Goal: Information Seeking & Learning: Check status

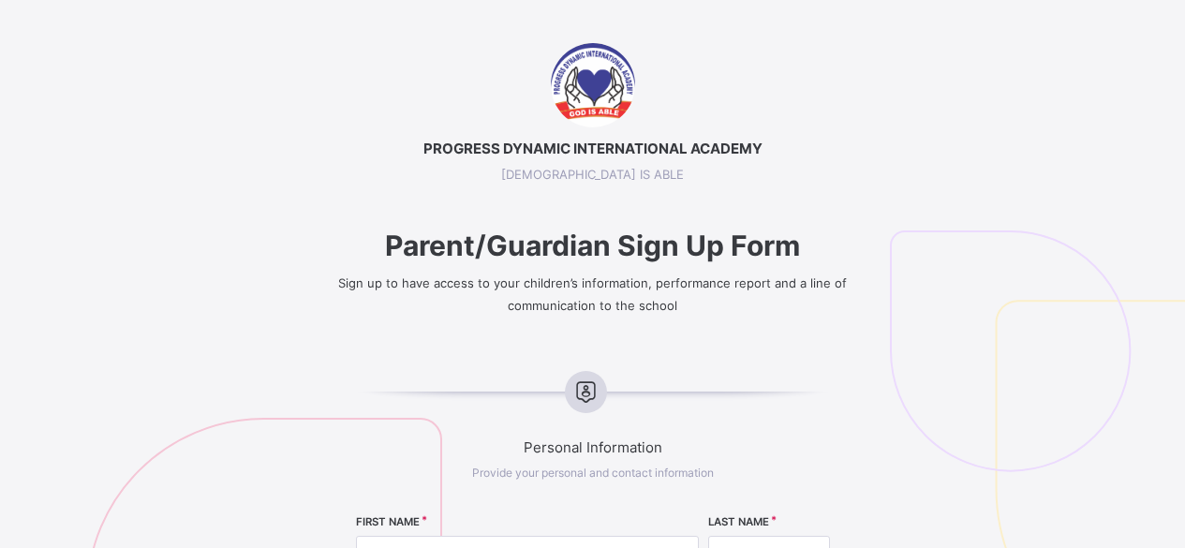
select select "**"
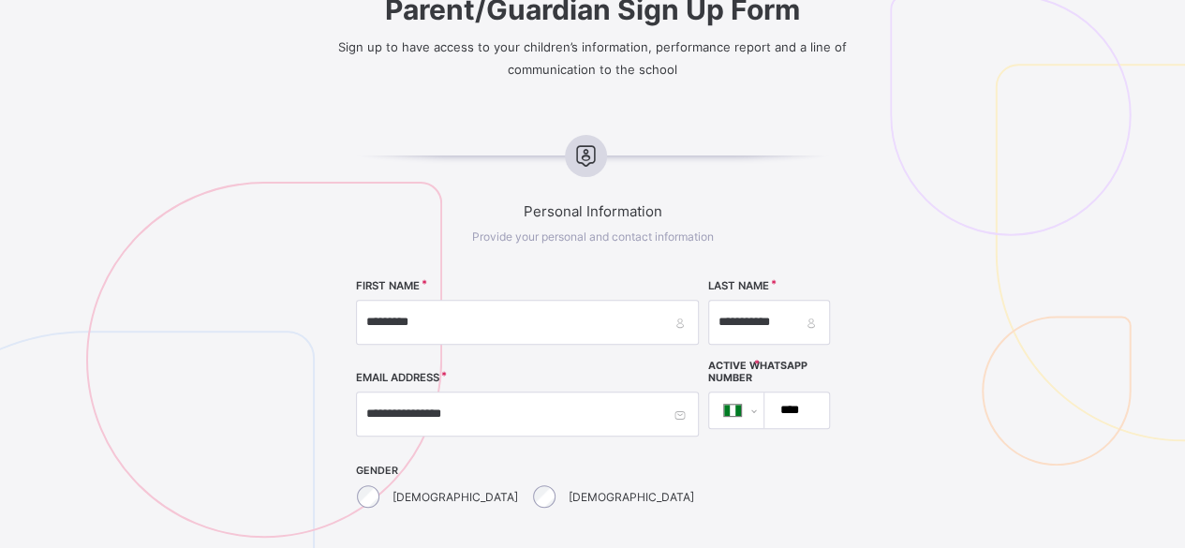
click at [768, 411] on input "****" at bounding box center [792, 411] width 49 height 36
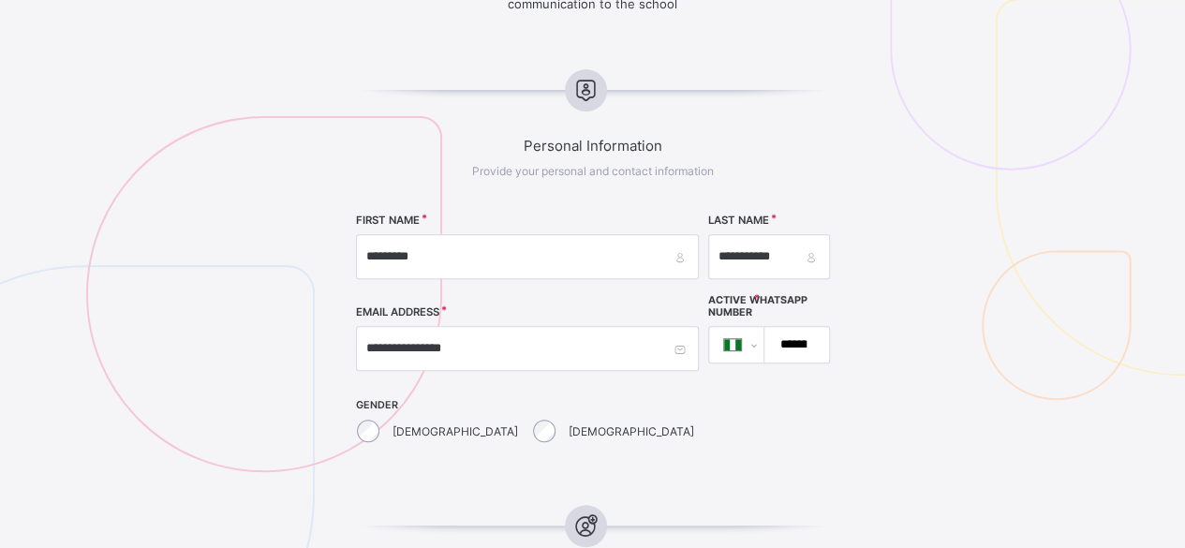
scroll to position [307, 0]
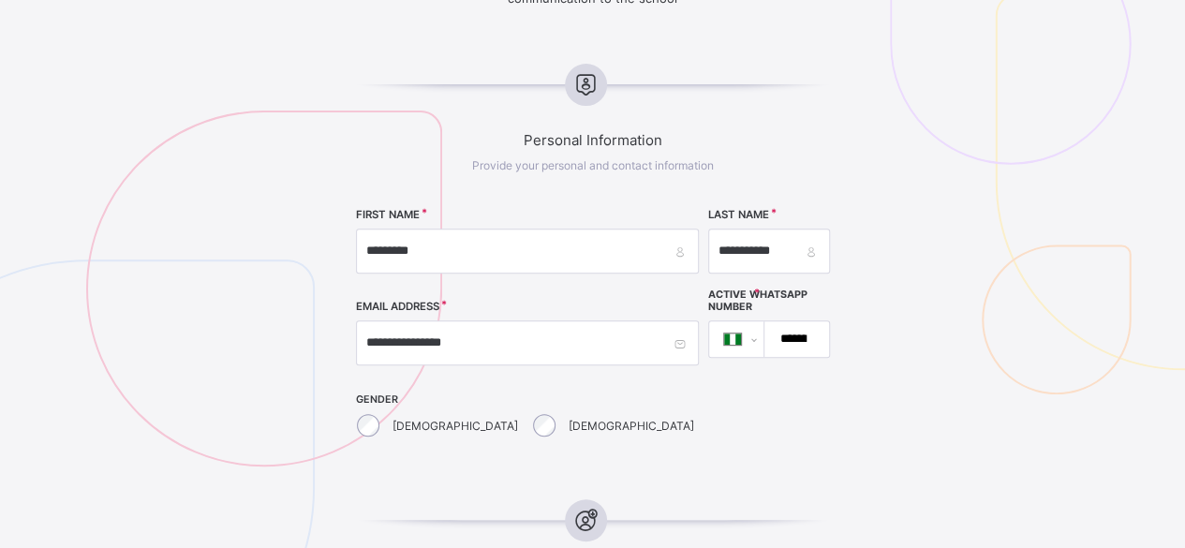
type input "**********"
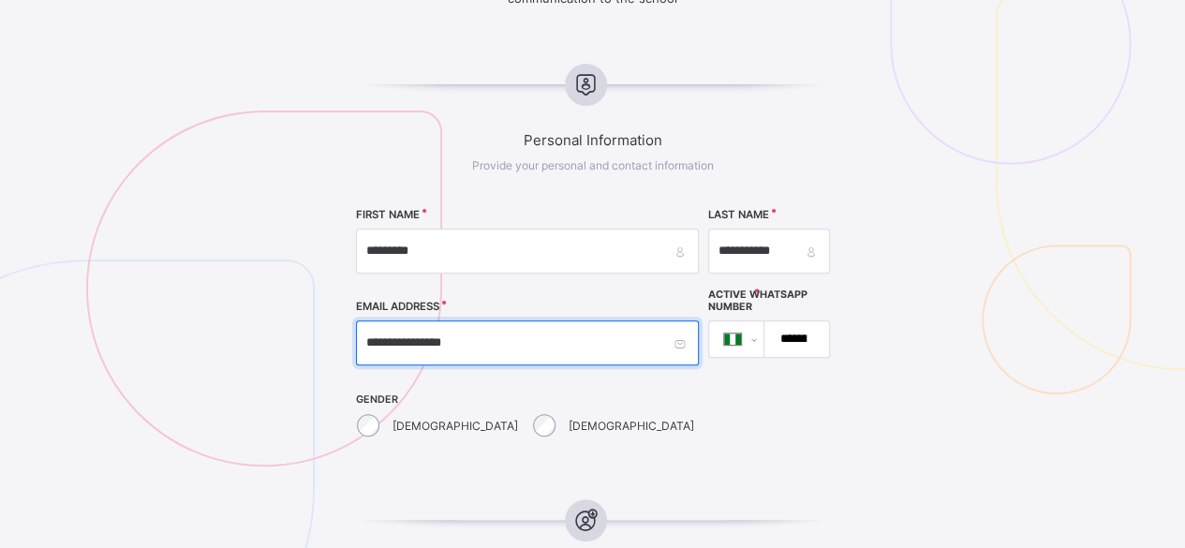
click at [500, 344] on input "**********" at bounding box center [527, 342] width 343 height 45
drag, startPoint x: 500, startPoint y: 344, endPoint x: 297, endPoint y: 338, distance: 203.4
click at [297, 338] on div "**********" at bounding box center [592, 516] width 1185 height 1560
type input "**********"
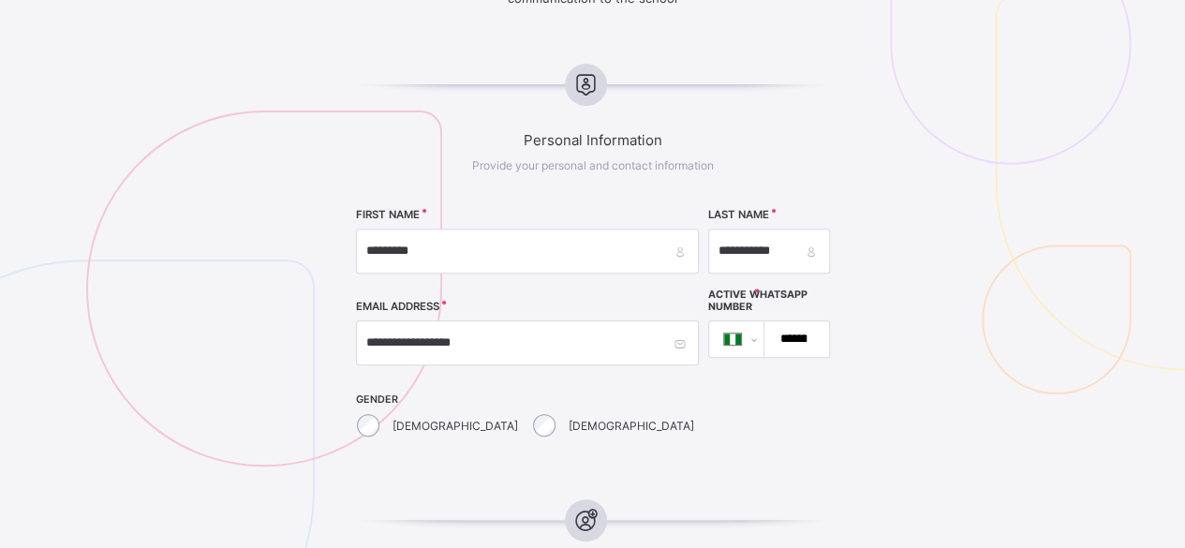
click at [530, 436] on div "Male" at bounding box center [614, 425] width 169 height 39
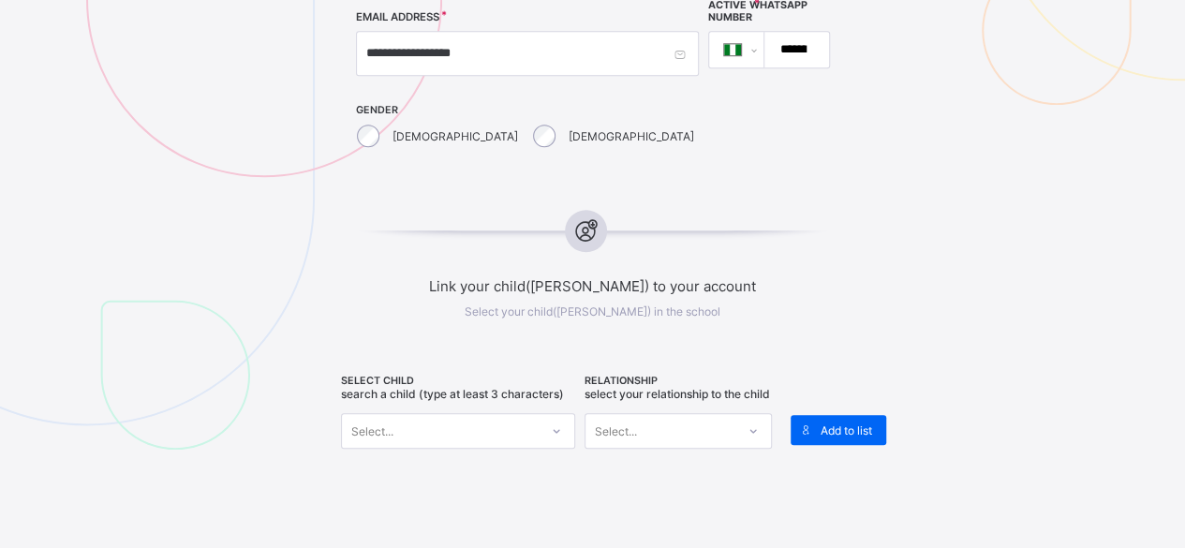
scroll to position [599, 0]
click at [562, 422] on icon at bounding box center [556, 429] width 11 height 19
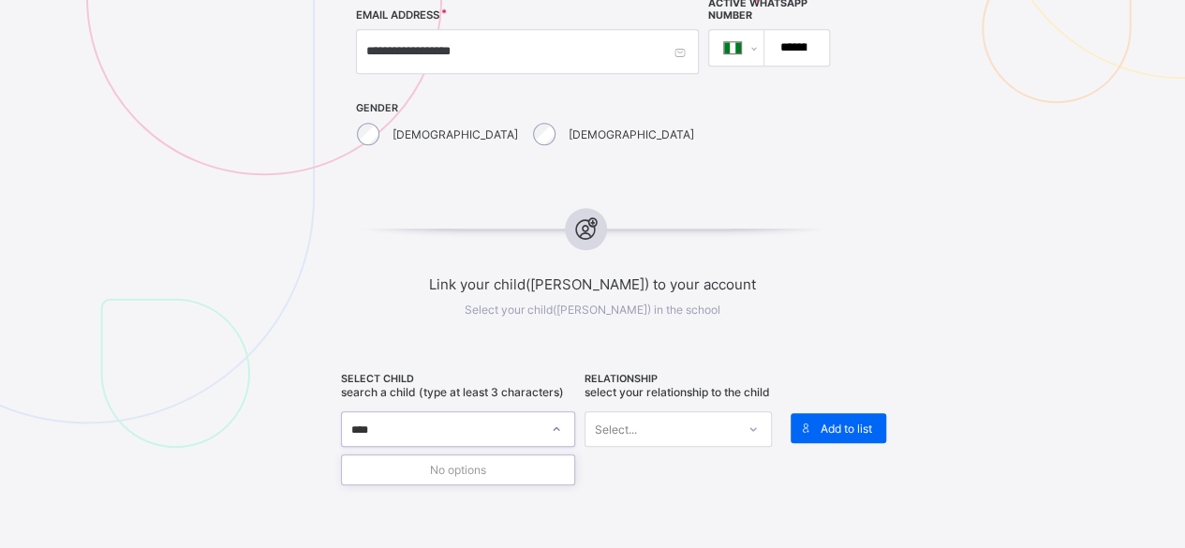
type input "*****"
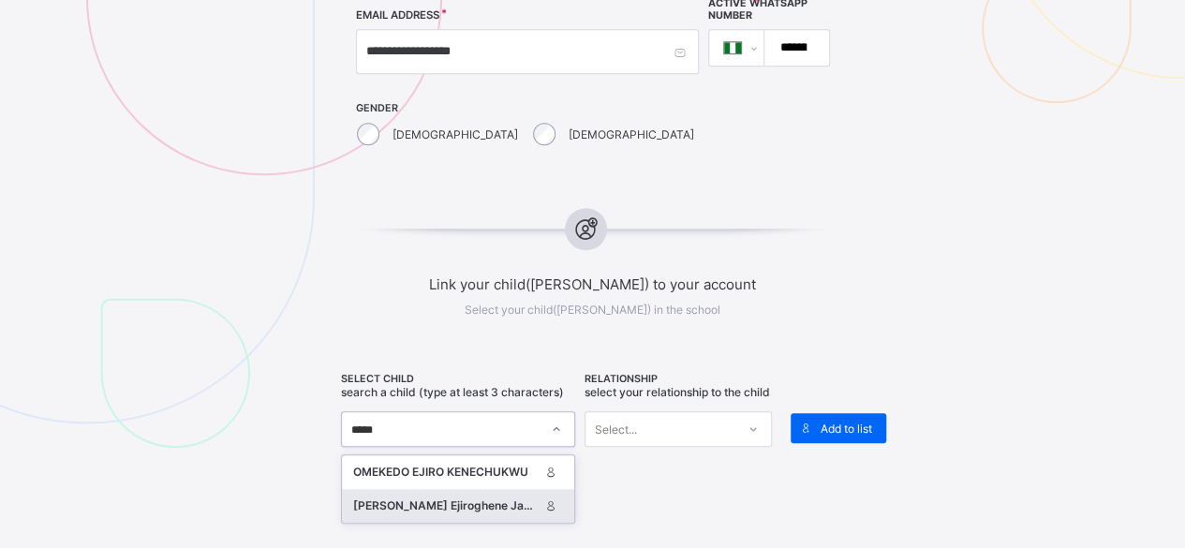
click at [526, 497] on div "Ogbe-Urevbu Ejiroghene Jaden" at bounding box center [446, 506] width 186 height 19
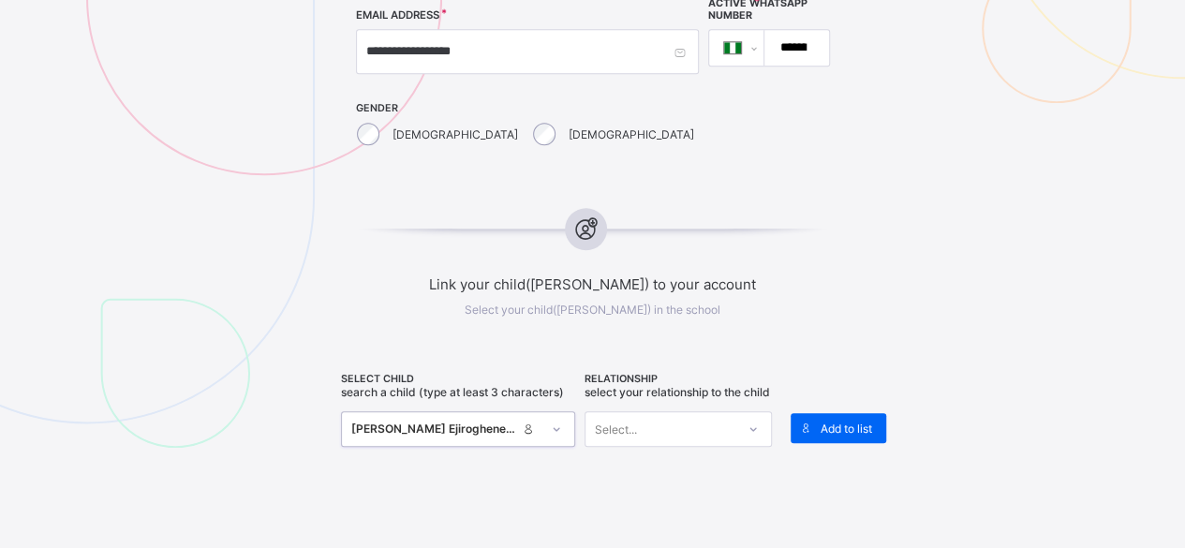
click at [656, 442] on div "Select..." at bounding box center [661, 429] width 150 height 26
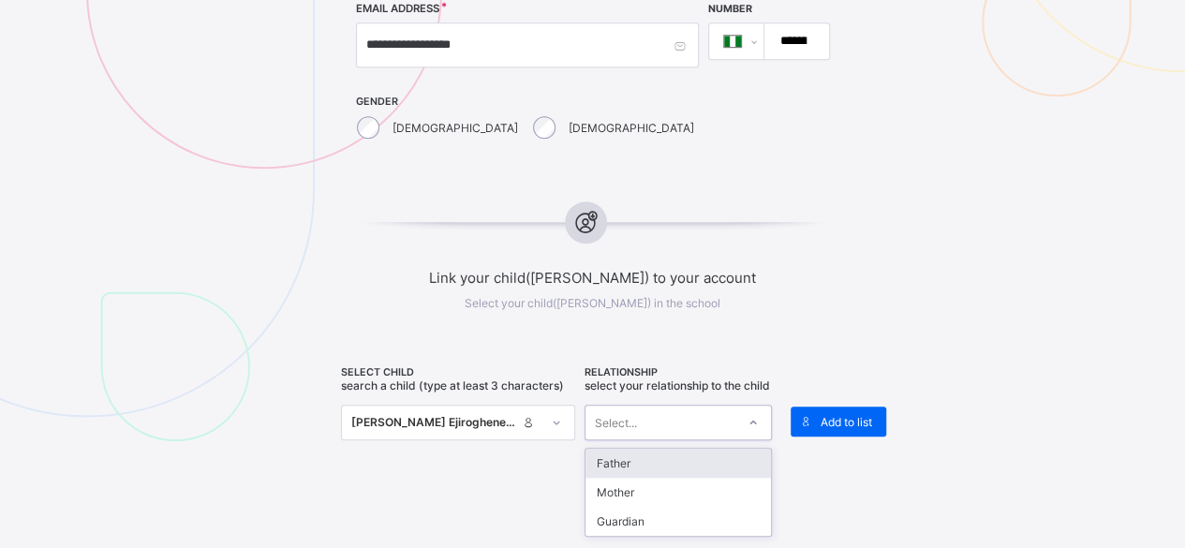
scroll to position [606, 0]
click at [652, 473] on div "Father" at bounding box center [678, 462] width 185 height 29
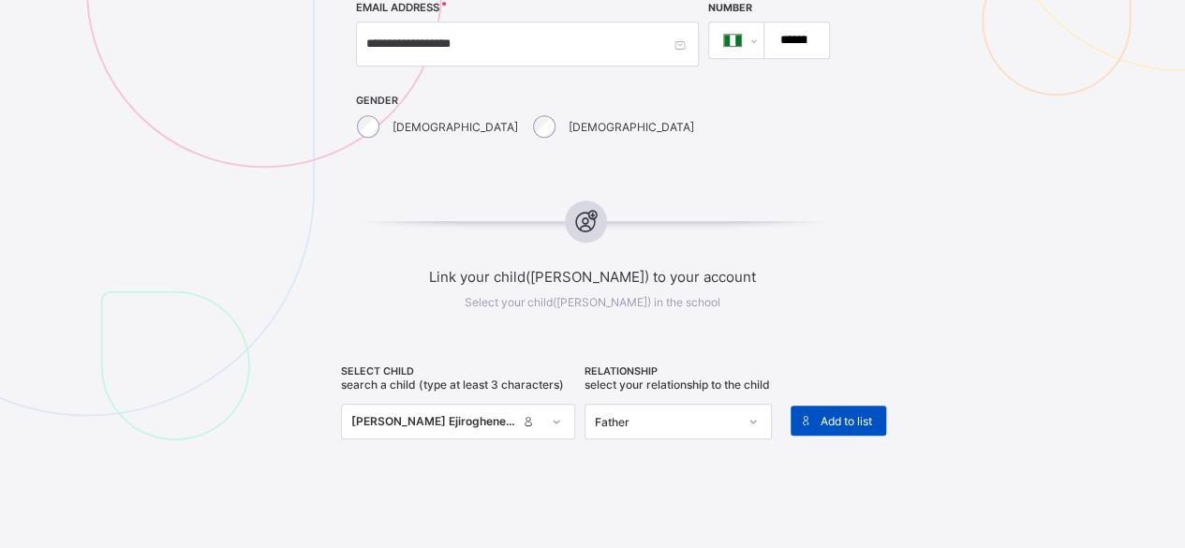
click at [839, 423] on div "Add to list" at bounding box center [839, 421] width 96 height 30
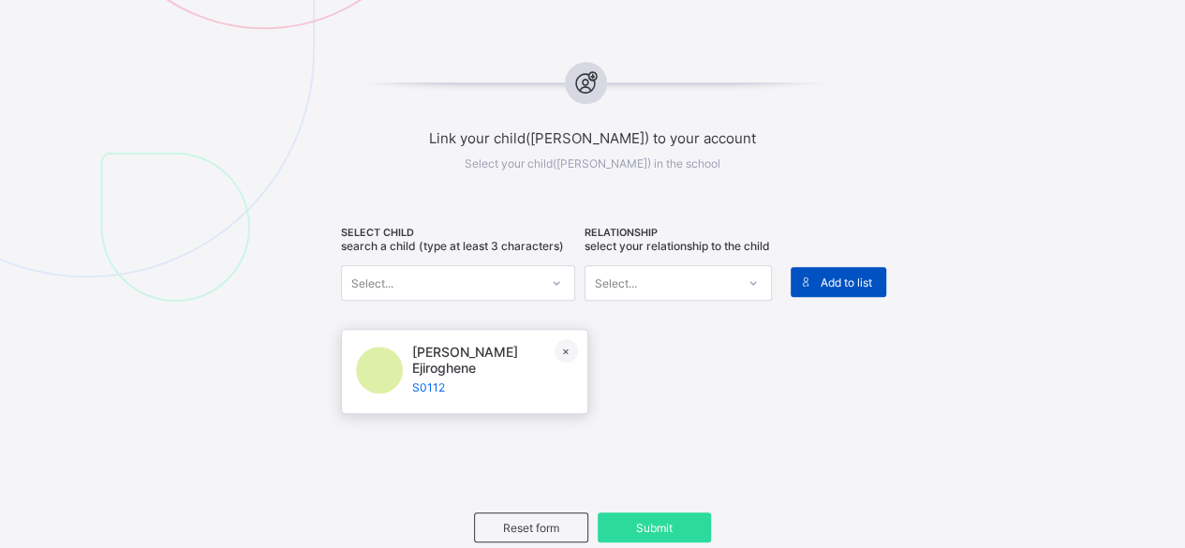
scroll to position [746, 0]
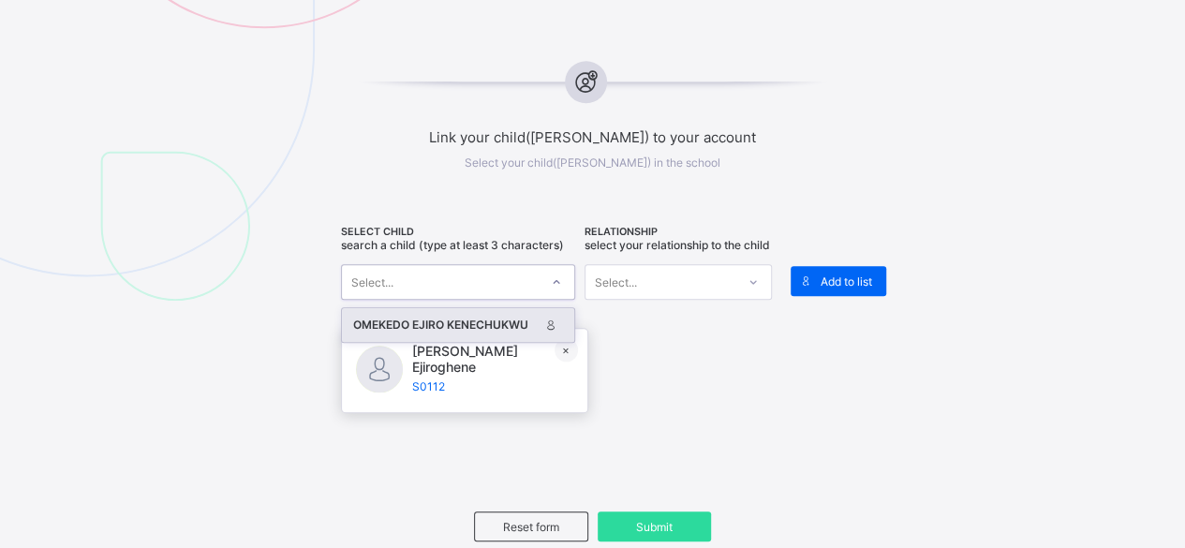
click at [465, 274] on div "Select..." at bounding box center [440, 282] width 197 height 26
type input "***"
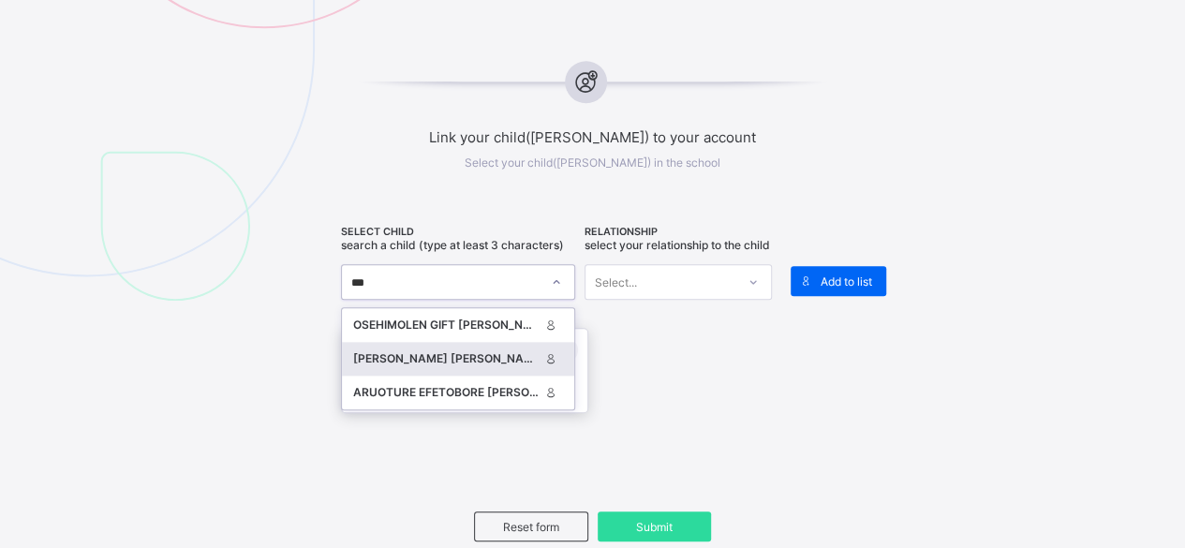
click at [496, 363] on div "[PERSON_NAME] [PERSON_NAME]" at bounding box center [446, 358] width 186 height 19
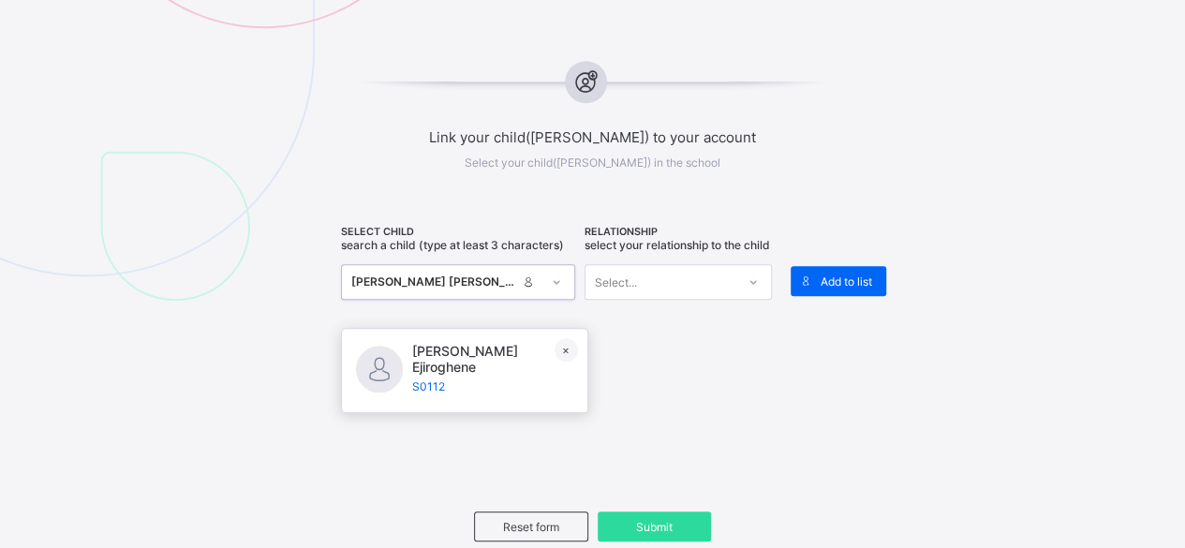
click at [674, 295] on div "Select..." at bounding box center [661, 282] width 150 height 26
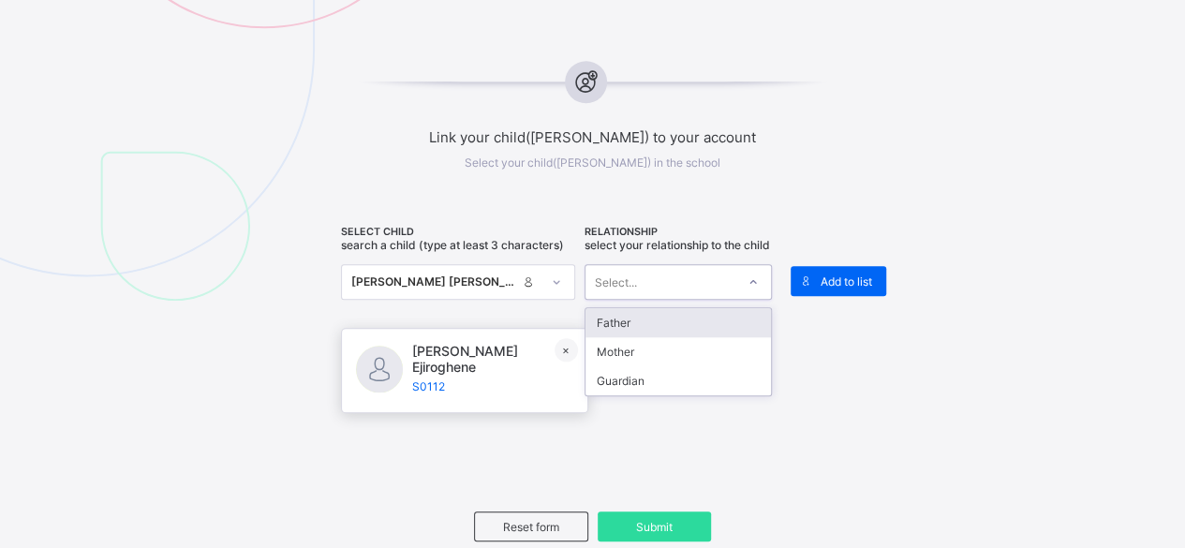
click at [673, 333] on div "Father" at bounding box center [678, 322] width 185 height 29
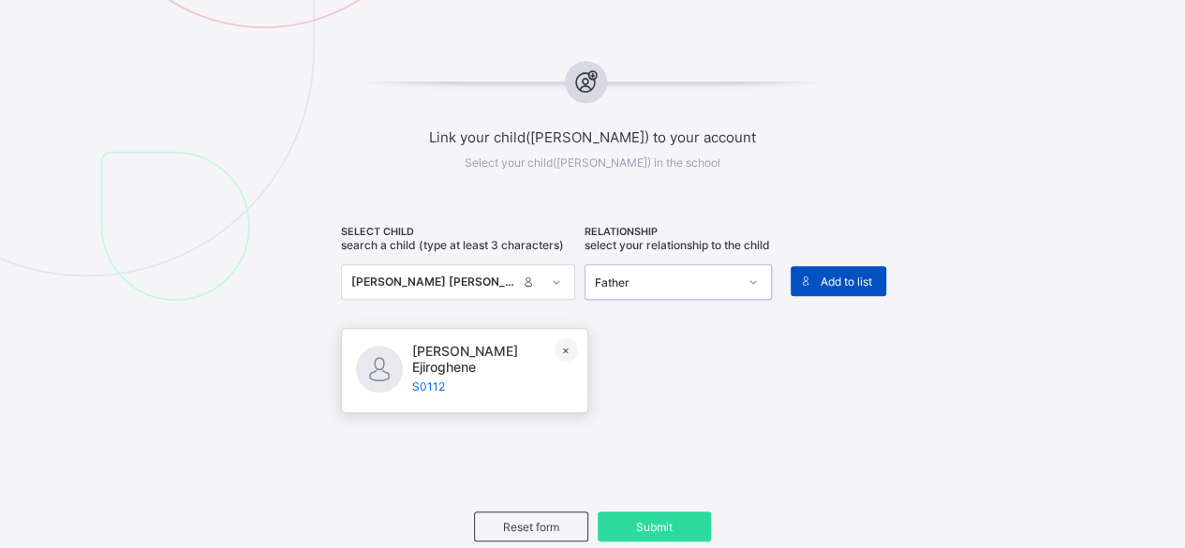
click at [851, 286] on div "Add to list" at bounding box center [839, 281] width 96 height 30
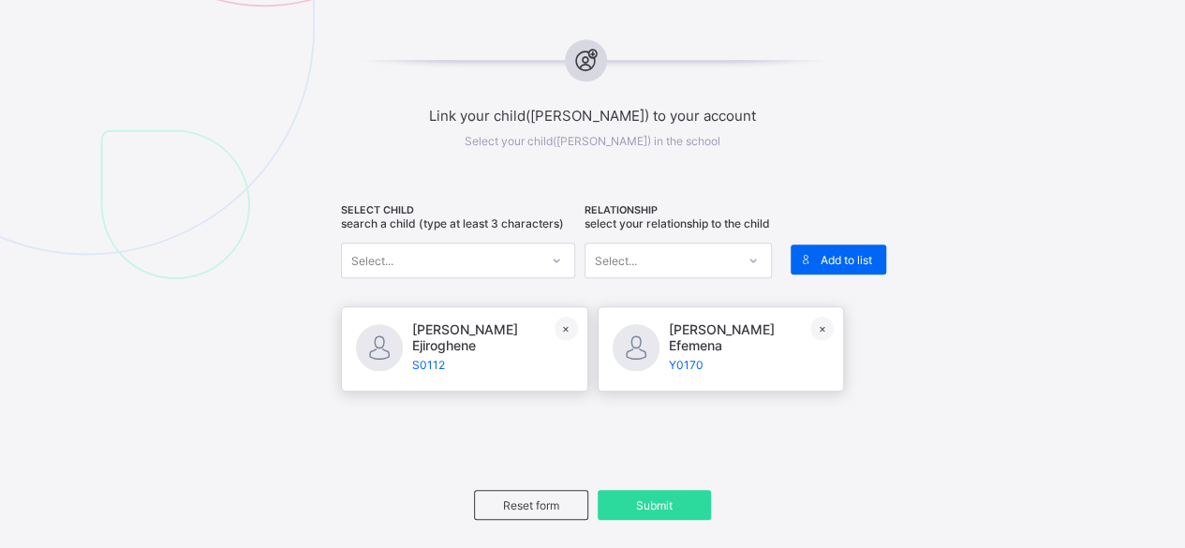
scroll to position [962, 0]
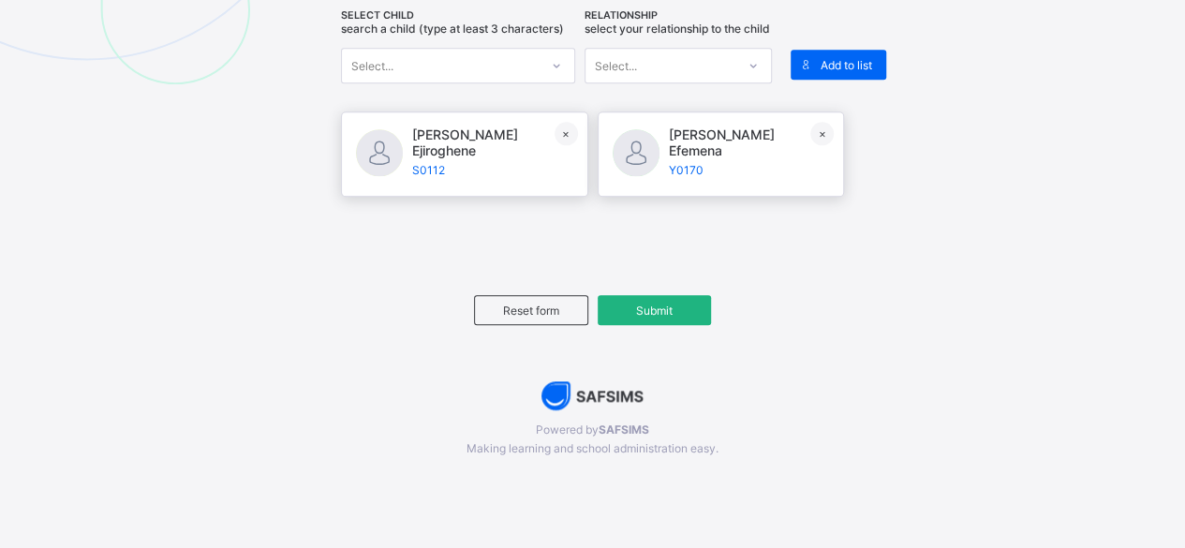
click at [652, 315] on span "Submit" at bounding box center [655, 311] width 86 height 14
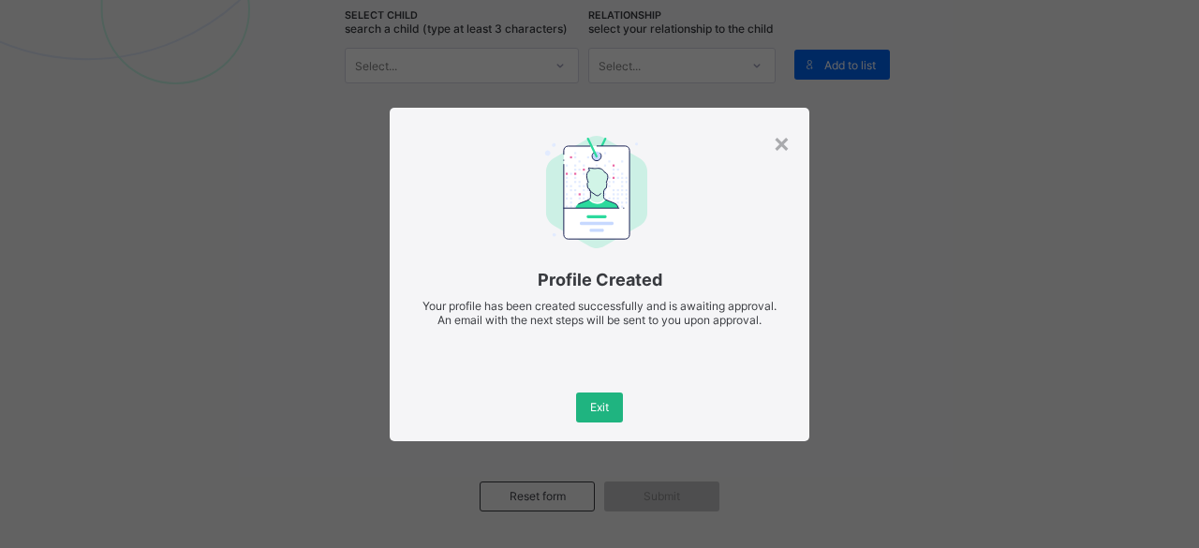
click at [590, 406] on span "Exit" at bounding box center [599, 407] width 19 height 14
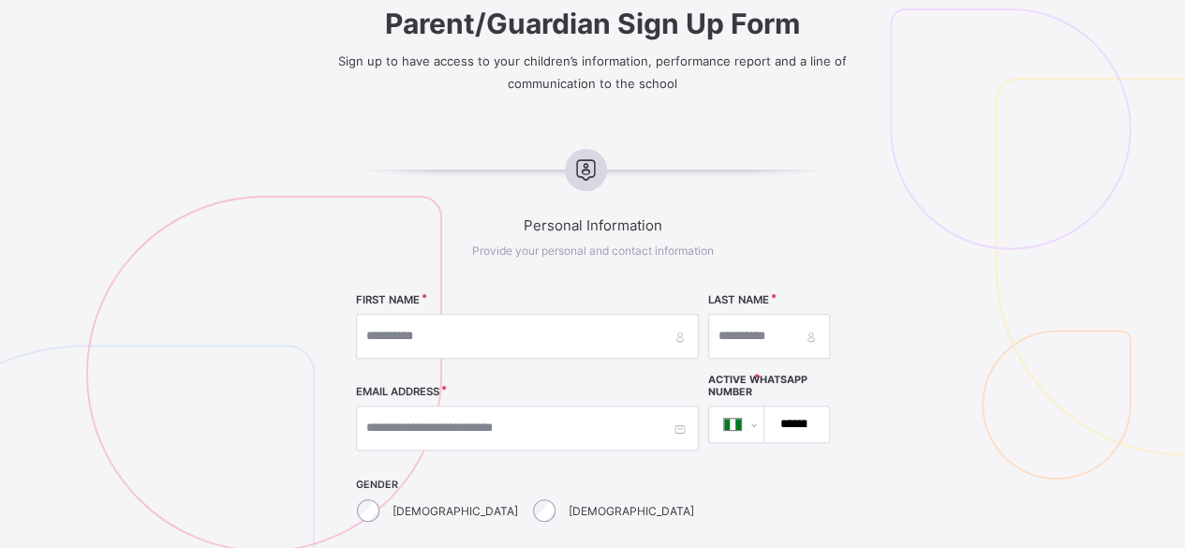
scroll to position [0, 0]
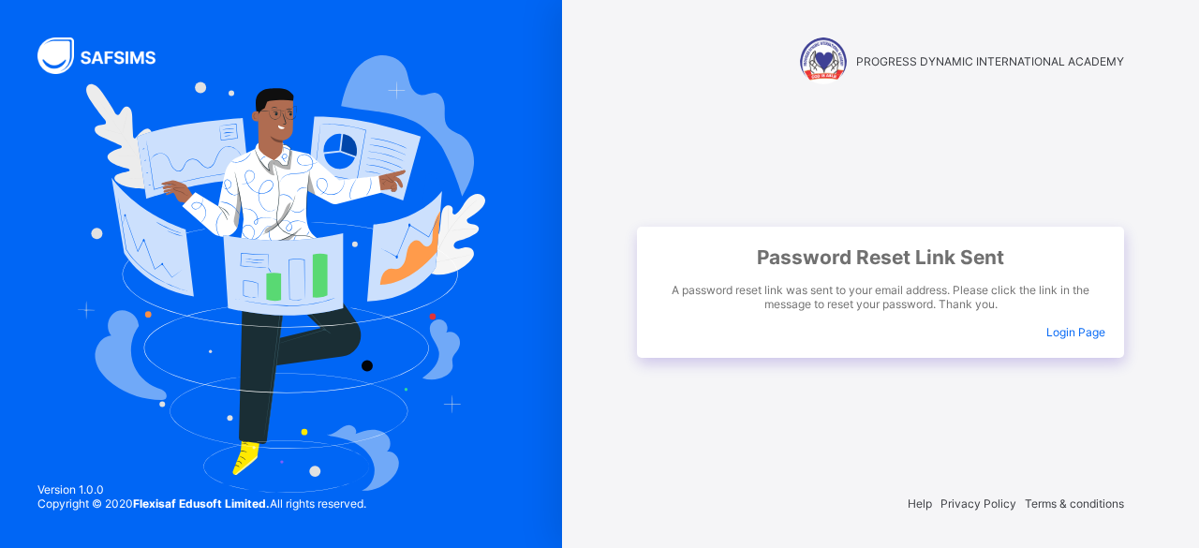
click at [1066, 333] on span "Login Page" at bounding box center [1075, 332] width 59 height 14
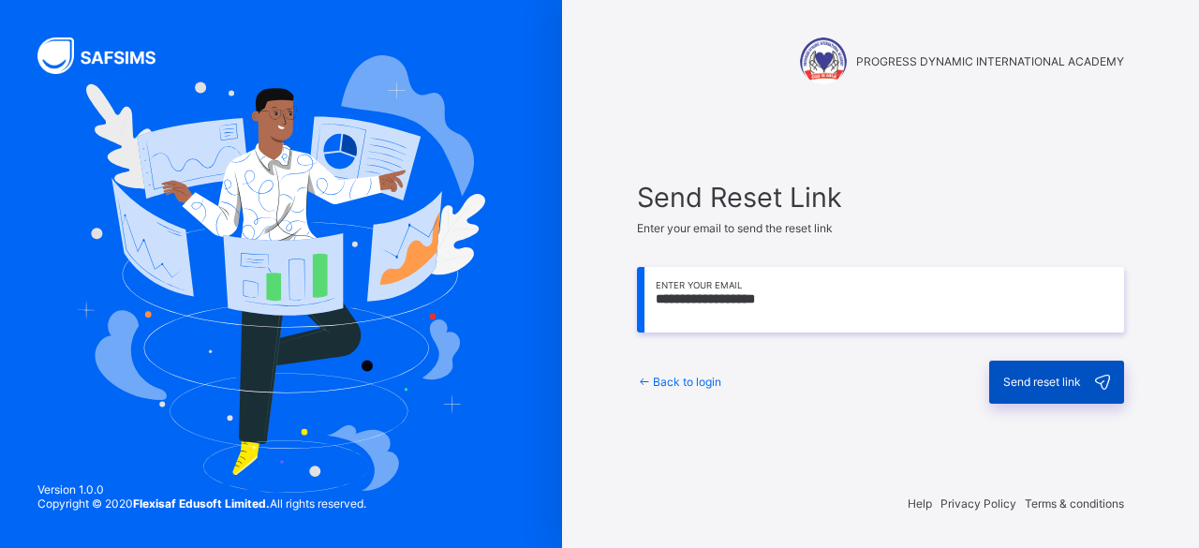
click at [1026, 378] on span "Send reset link" at bounding box center [1042, 382] width 78 height 14
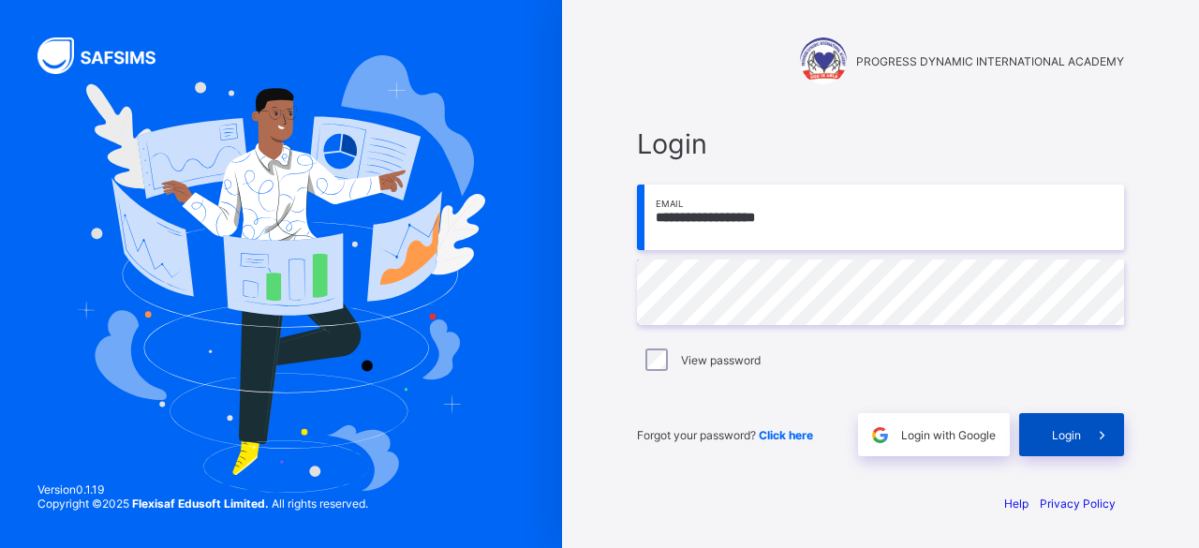
click at [1073, 438] on span "Login" at bounding box center [1066, 435] width 29 height 14
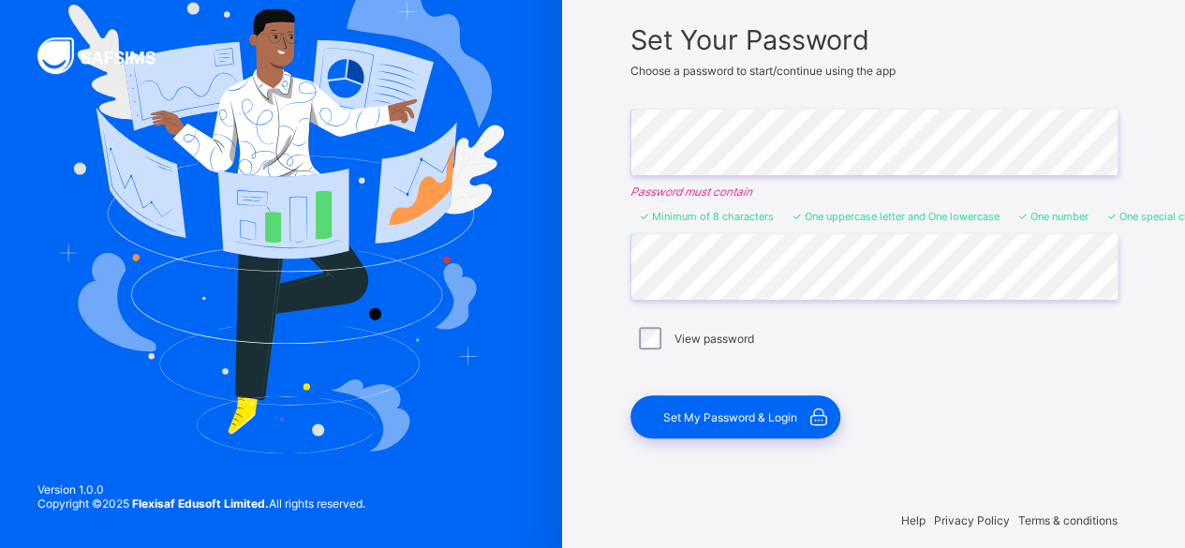
scroll to position [141, 0]
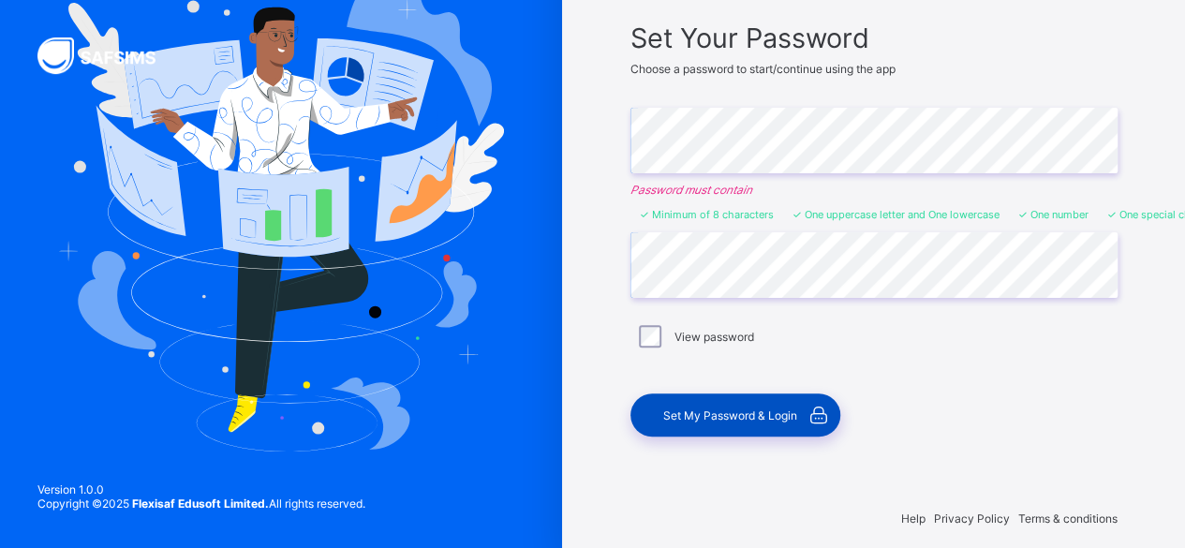
click at [749, 422] on div "Set My Password & Login" at bounding box center [735, 414] width 210 height 43
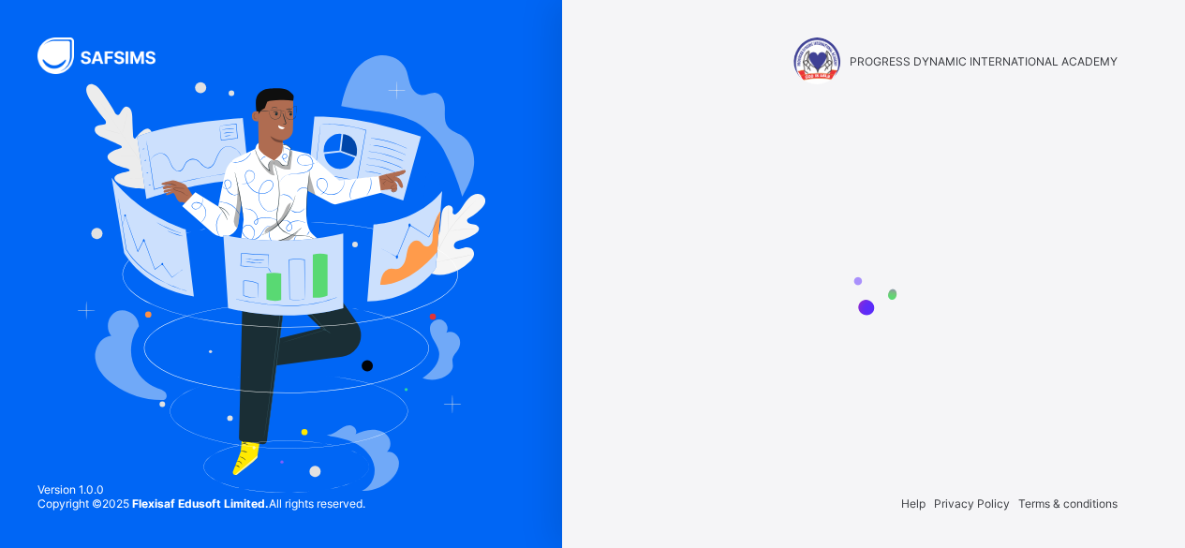
scroll to position [0, 0]
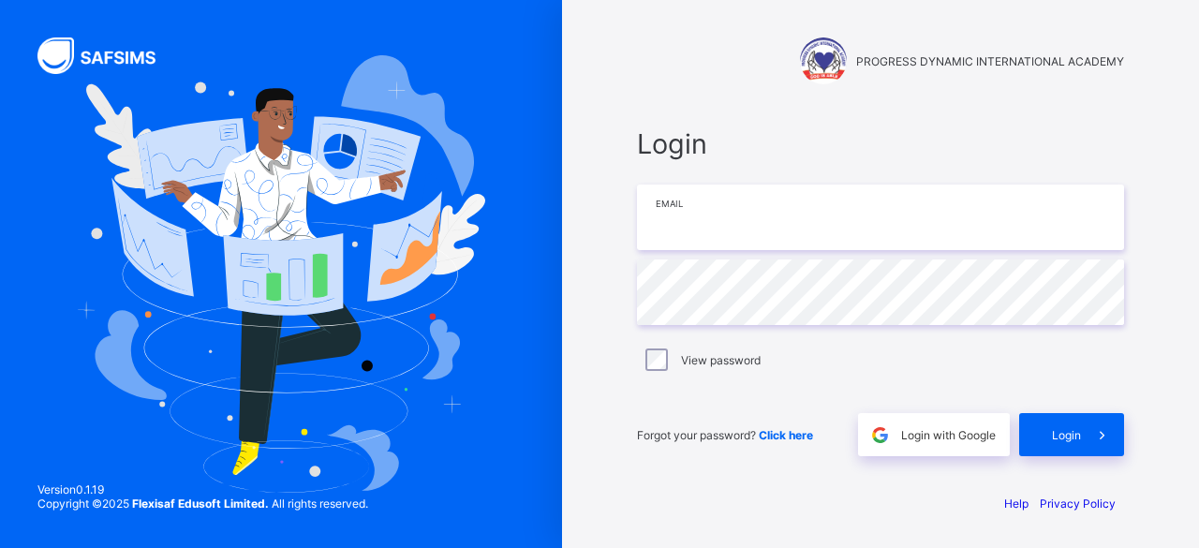
type input "**********"
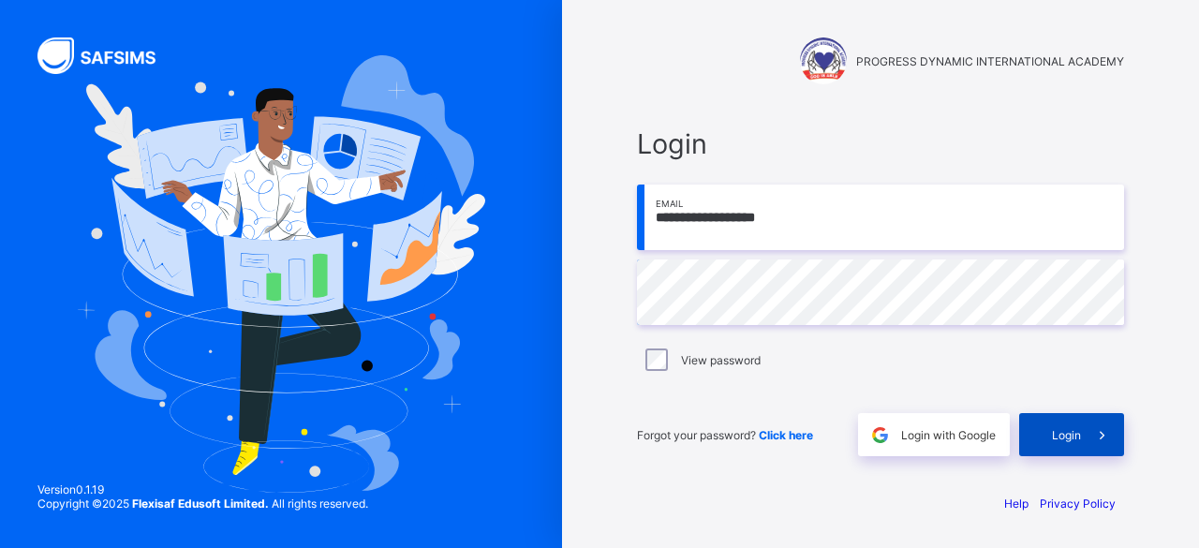
click at [1033, 436] on div "Login" at bounding box center [1071, 434] width 105 height 43
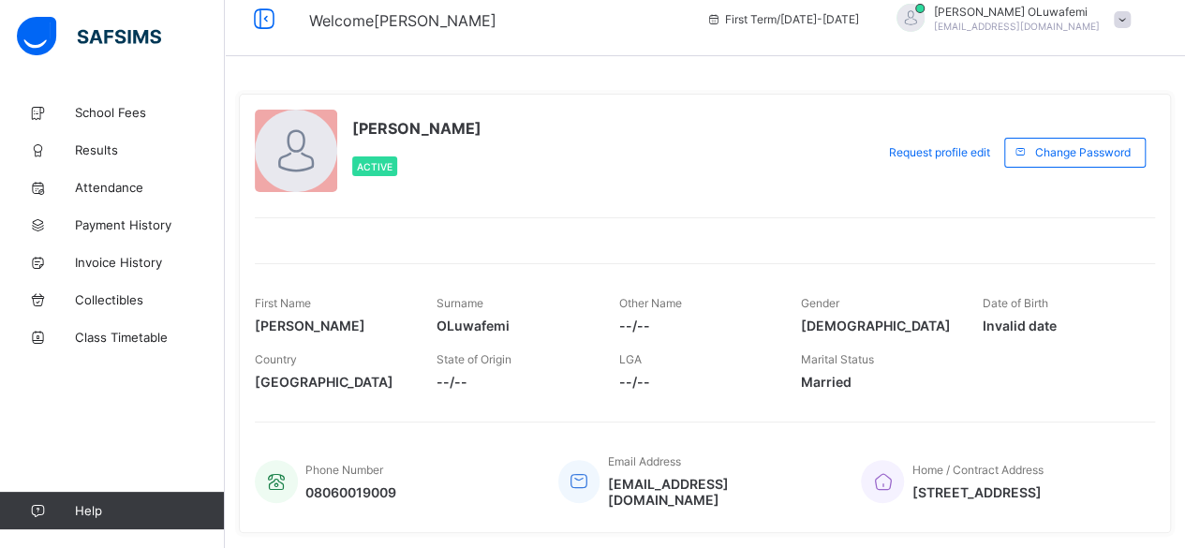
scroll to position [64, 0]
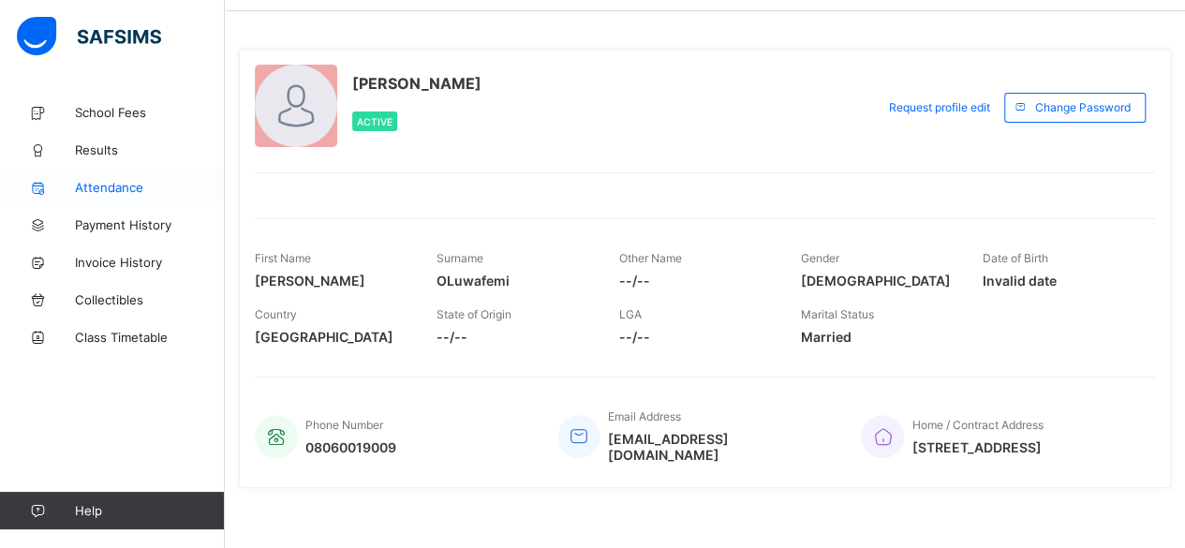
click at [124, 191] on span "Attendance" at bounding box center [150, 187] width 150 height 15
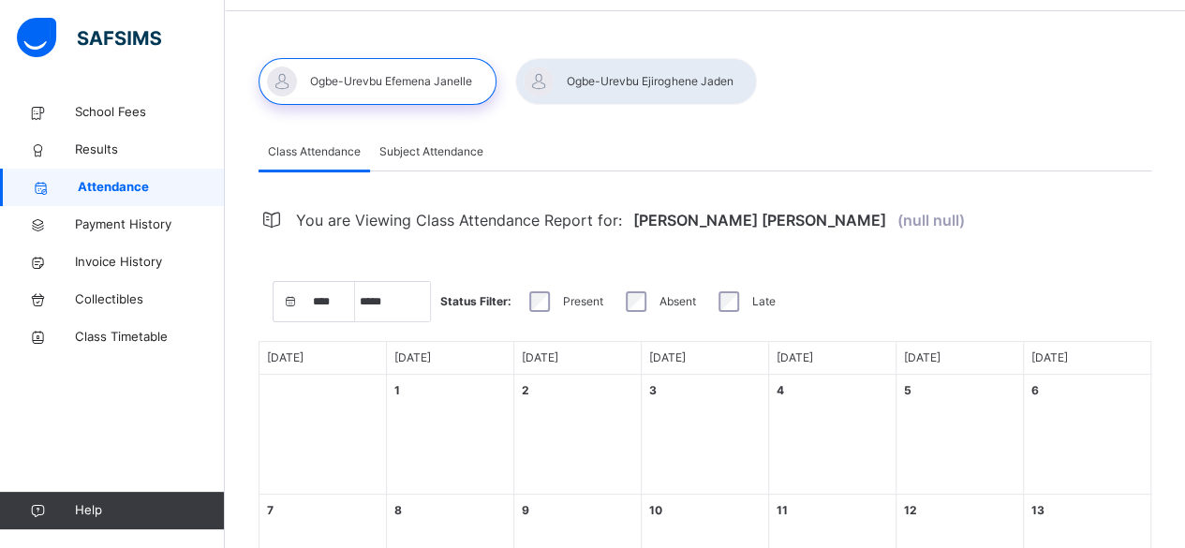
select select "****"
select select "*"
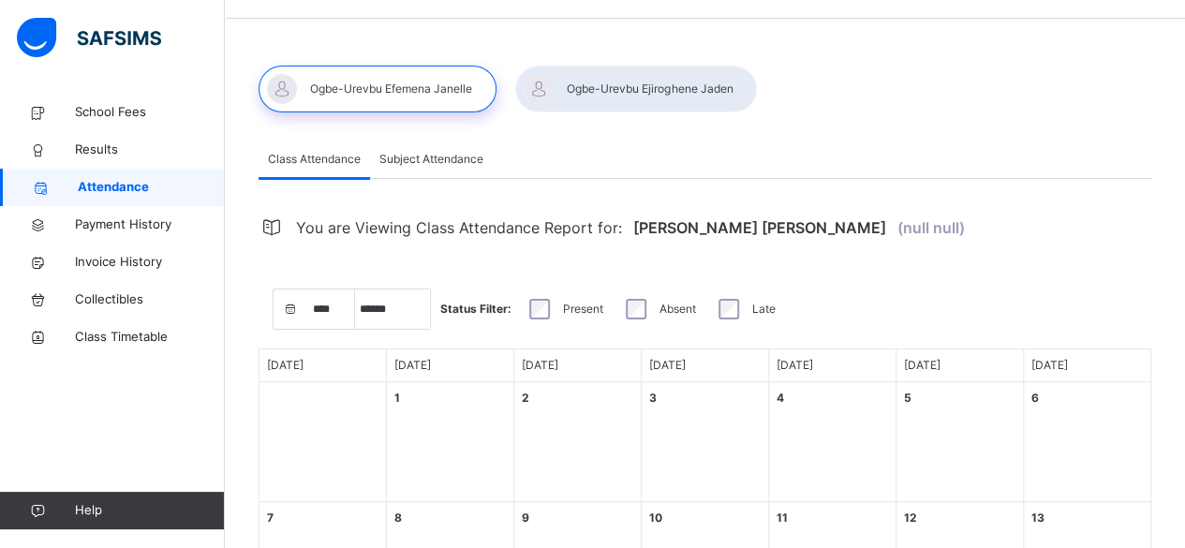
scroll to position [54, 0]
click at [94, 110] on span "School Fees" at bounding box center [150, 112] width 150 height 19
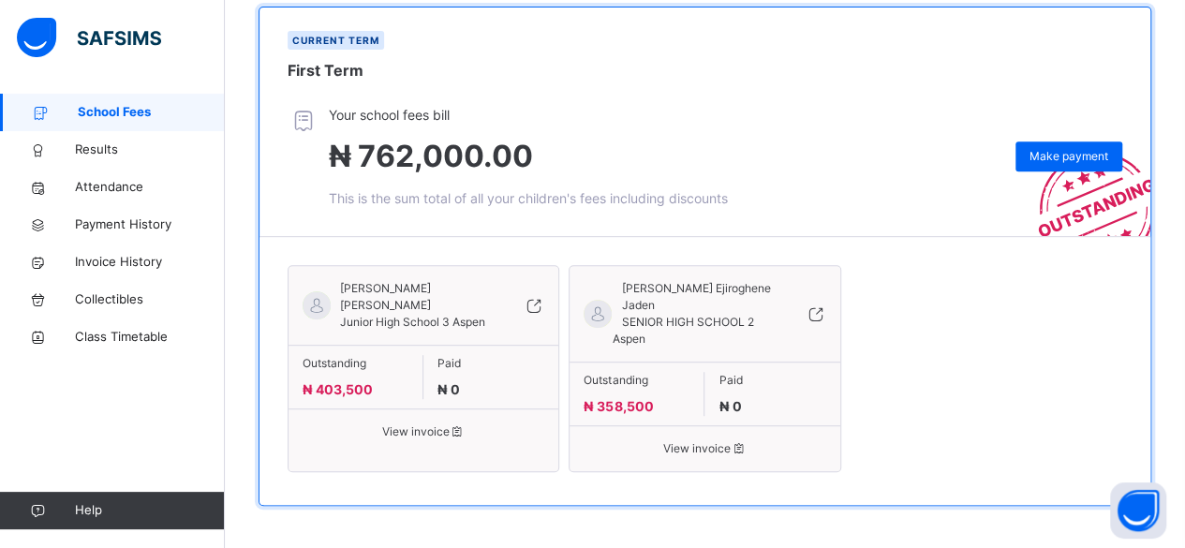
scroll to position [350, 0]
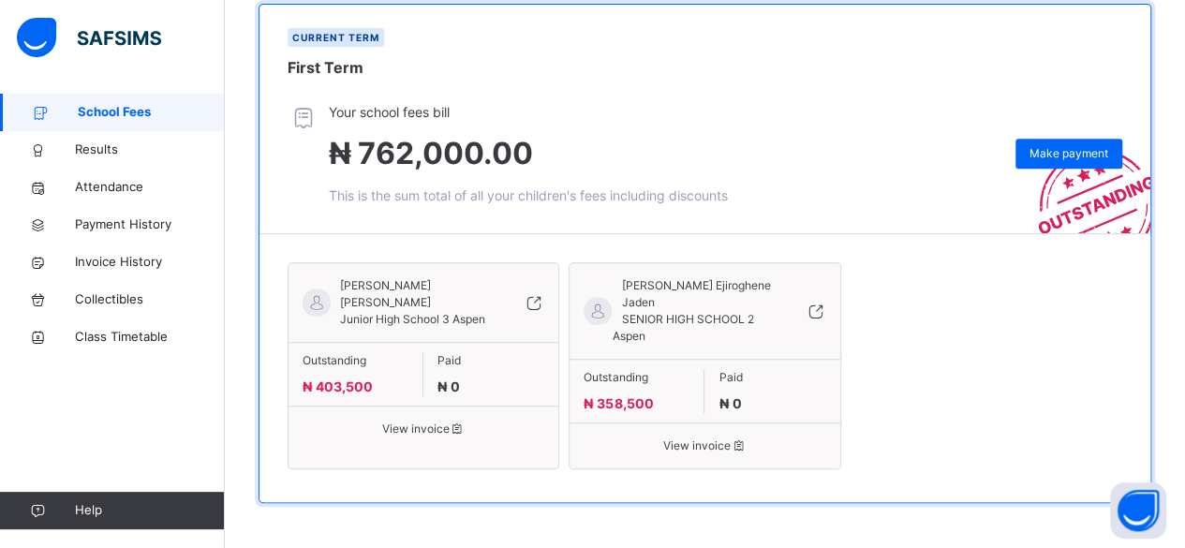
click at [424, 425] on span "View invoice" at bounding box center [424, 429] width 242 height 17
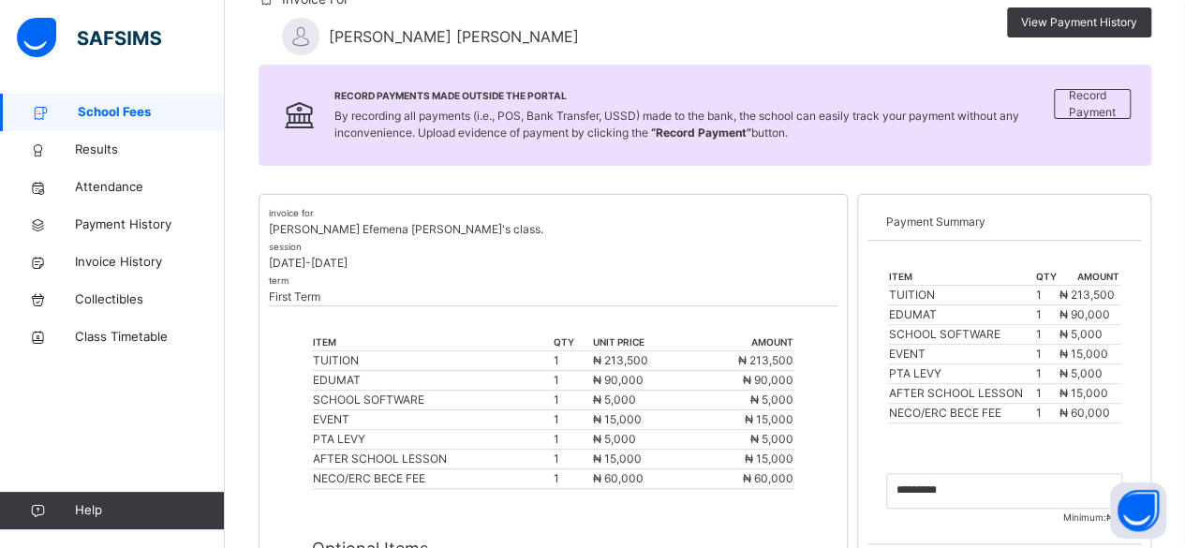
scroll to position [203, 0]
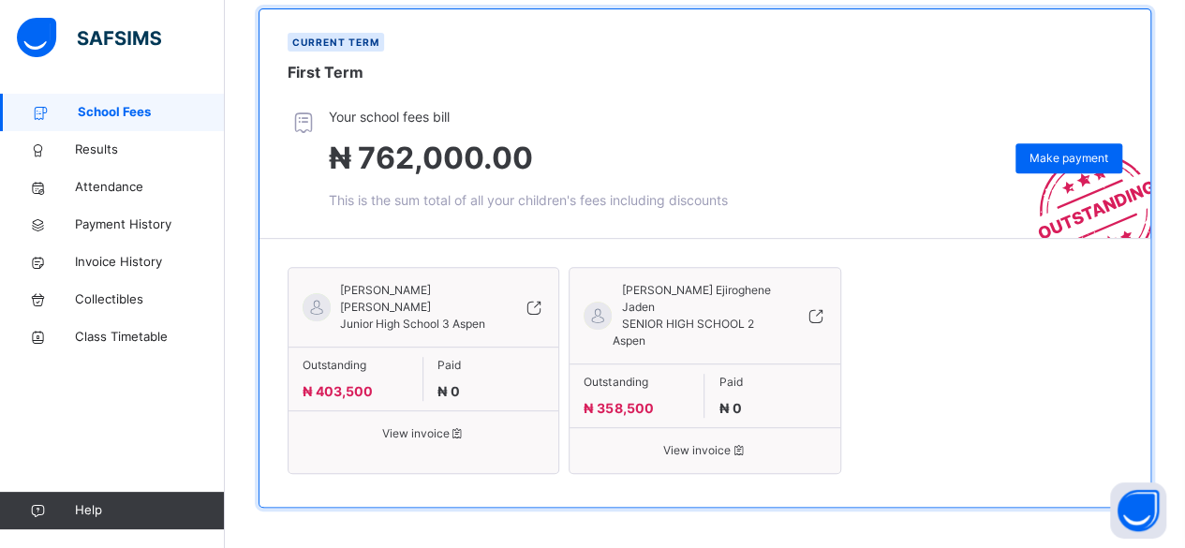
scroll to position [350, 0]
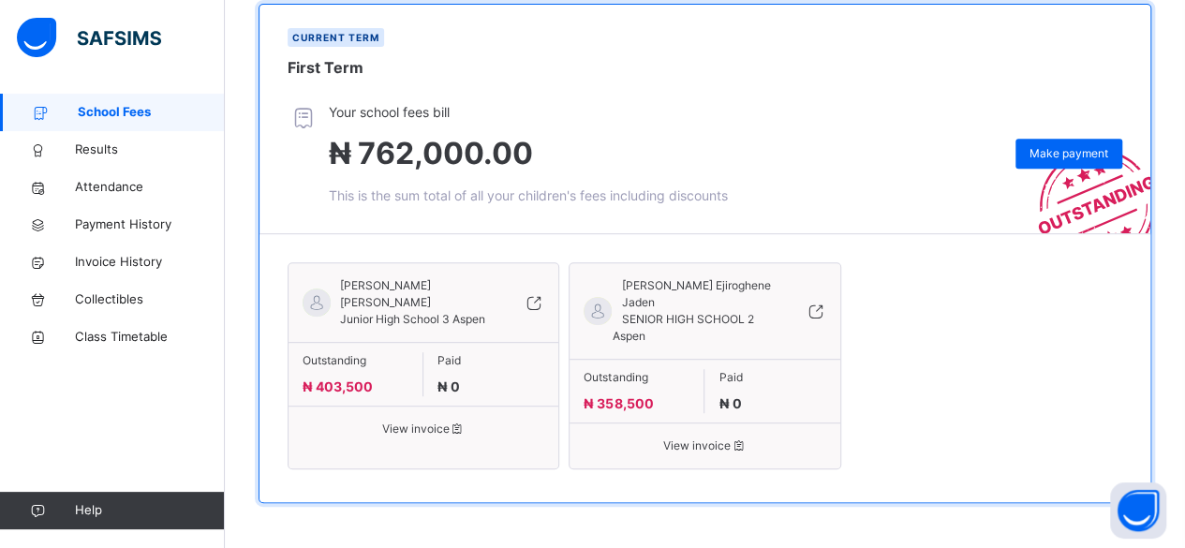
click at [724, 450] on span "View invoice" at bounding box center [705, 445] width 242 height 17
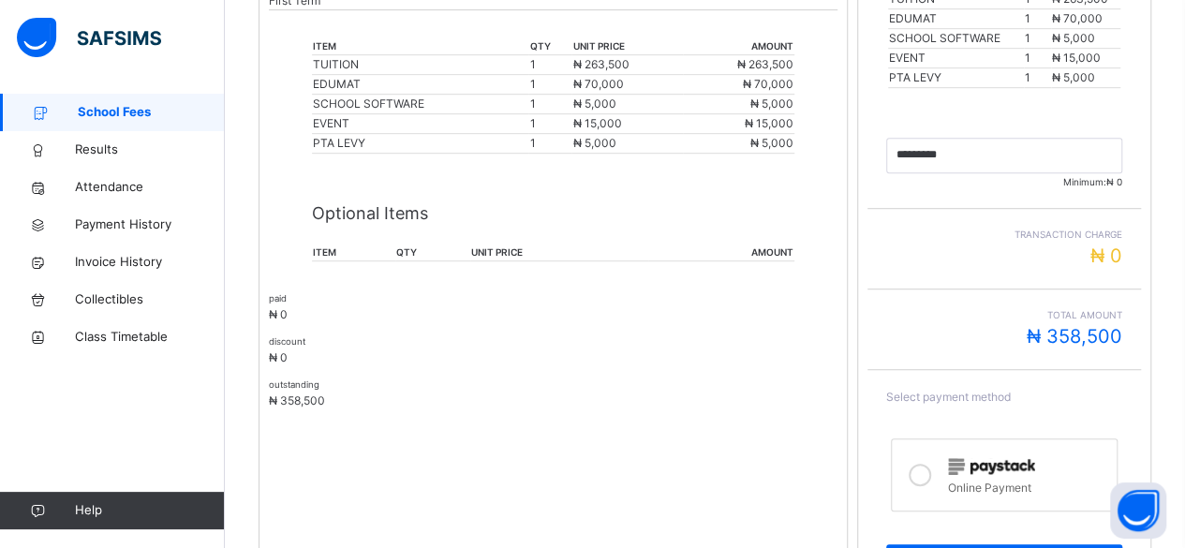
scroll to position [495, 0]
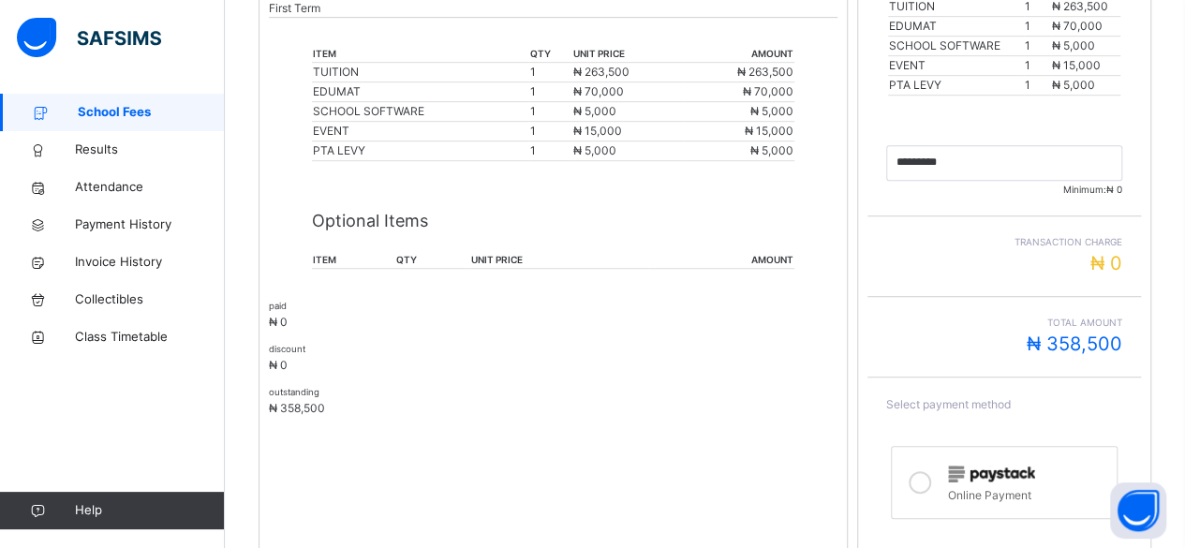
click at [369, 228] on p "Optional Items" at bounding box center [553, 220] width 483 height 25
click at [397, 221] on p "Optional Items" at bounding box center [553, 220] width 483 height 25
click at [778, 252] on th "amount" at bounding box center [721, 260] width 146 height 17
click at [283, 318] on span "₦ 0" at bounding box center [278, 322] width 19 height 14
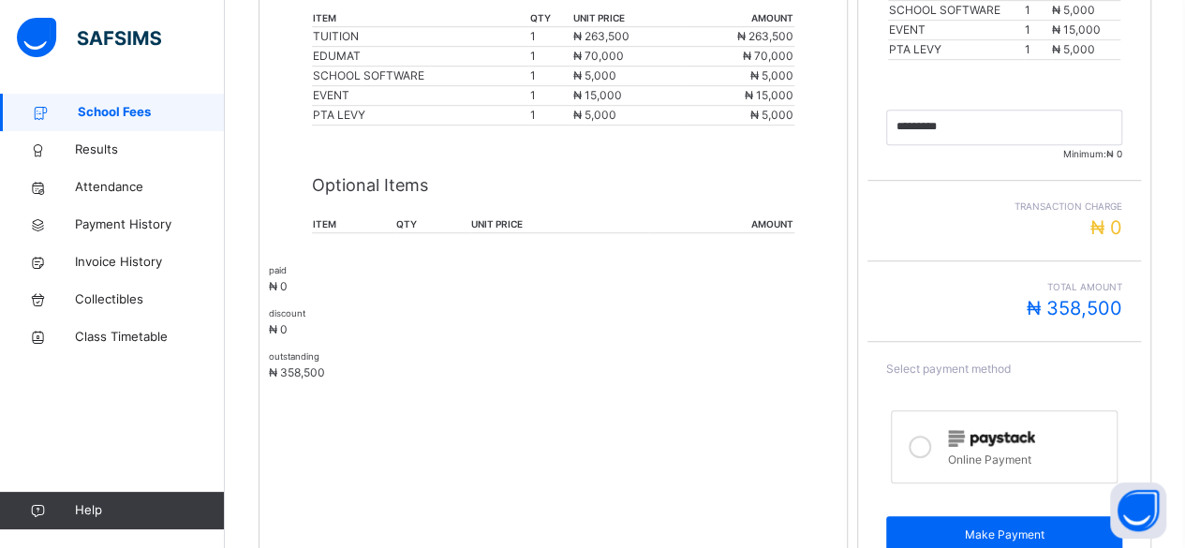
scroll to position [534, 0]
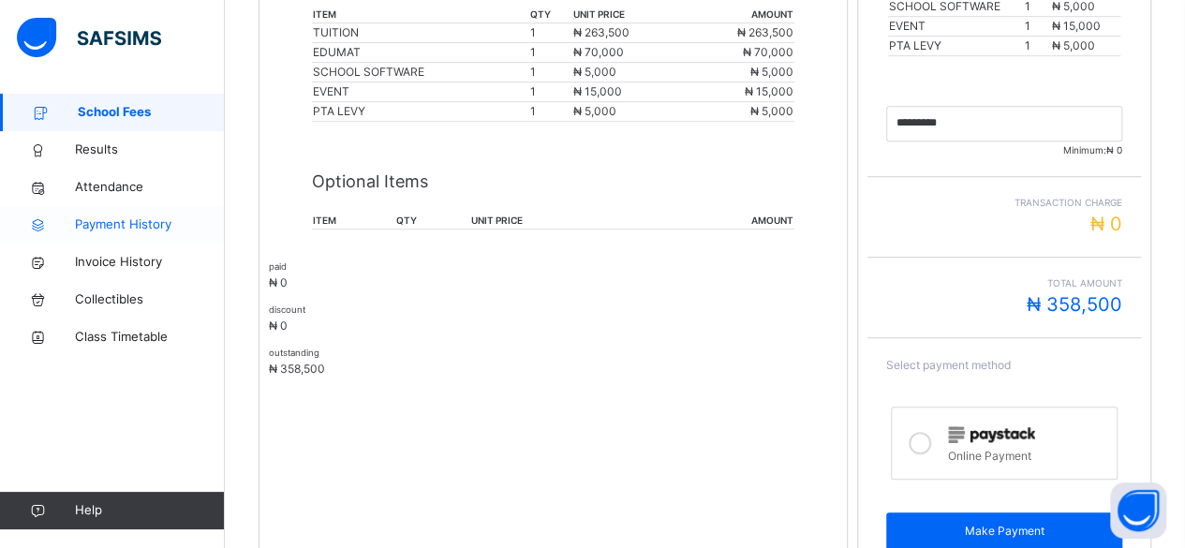
click at [135, 217] on span "Payment History" at bounding box center [150, 224] width 150 height 19
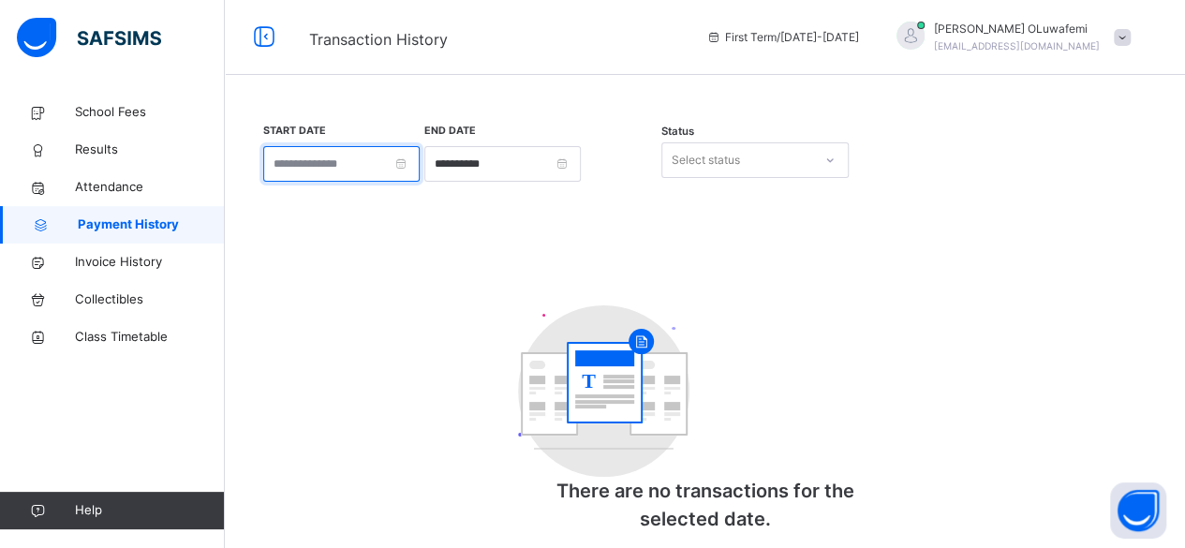
click at [377, 164] on input at bounding box center [341, 164] width 156 height 36
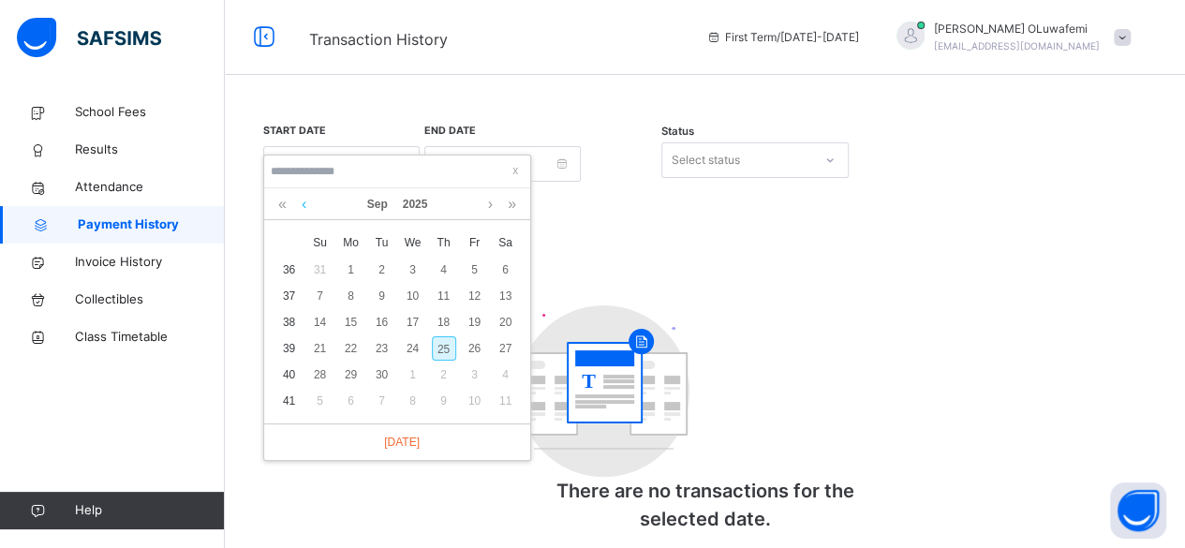
click at [303, 206] on link at bounding box center [304, 204] width 14 height 32
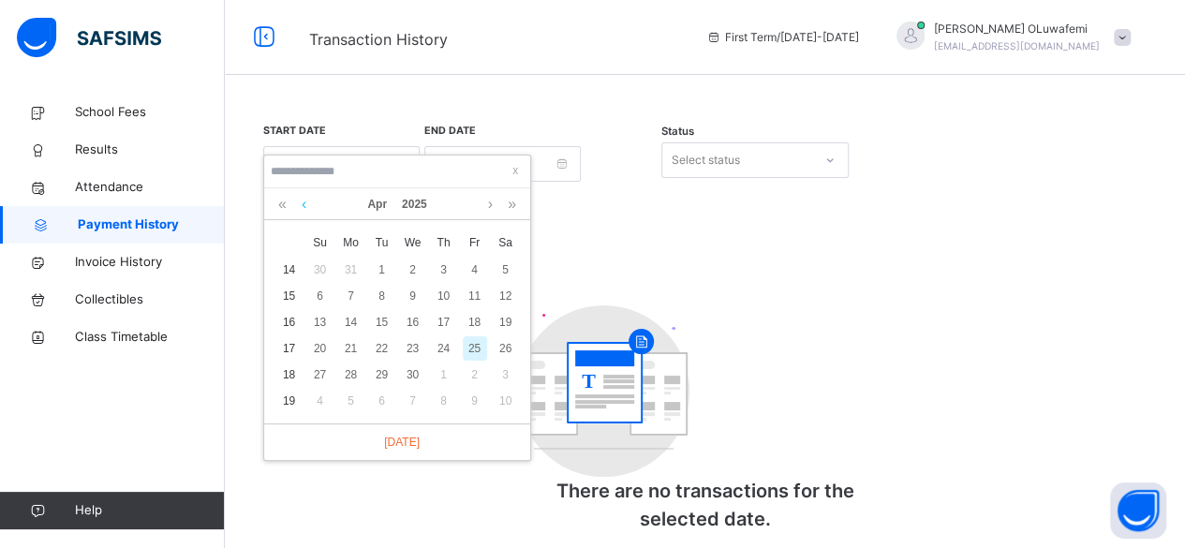
click at [303, 206] on link at bounding box center [304, 204] width 14 height 32
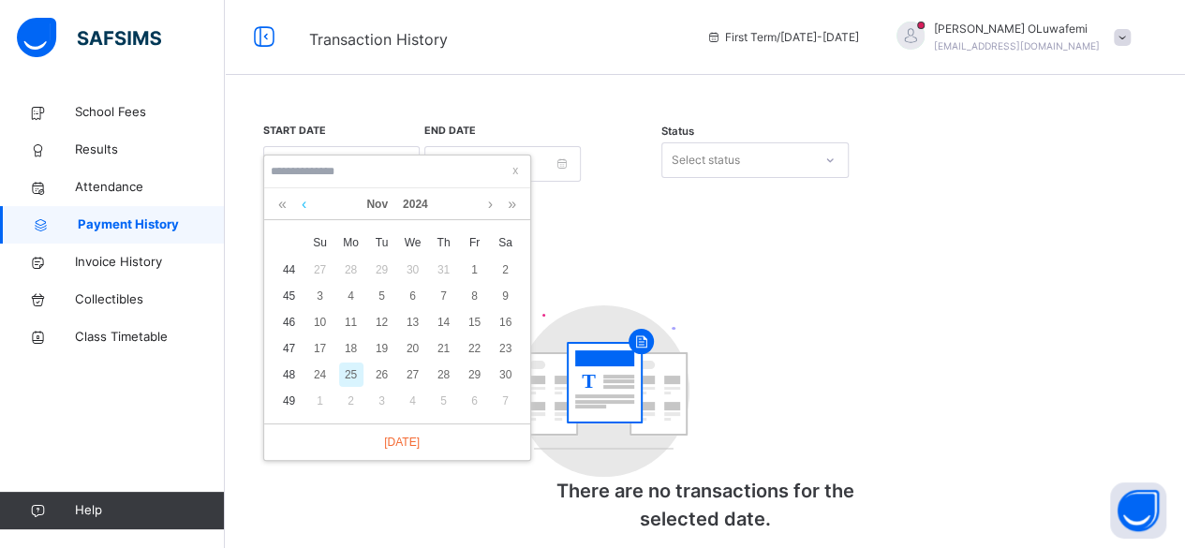
click at [303, 206] on link at bounding box center [304, 204] width 14 height 32
click at [440, 376] on div "31" at bounding box center [444, 375] width 24 height 24
type input "**********"
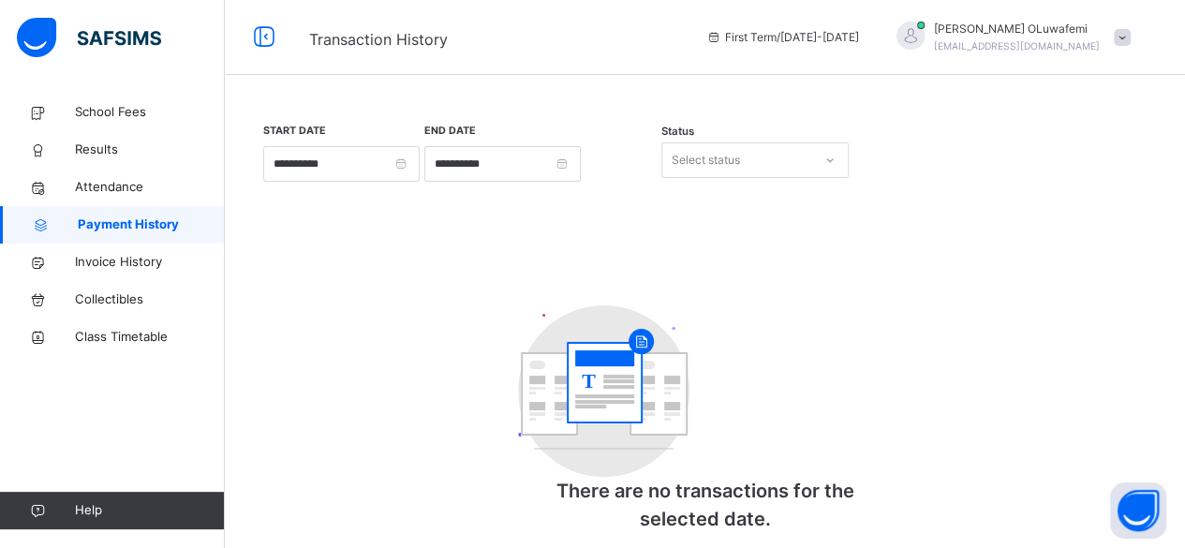
click at [750, 166] on div "Select status" at bounding box center [737, 160] width 150 height 29
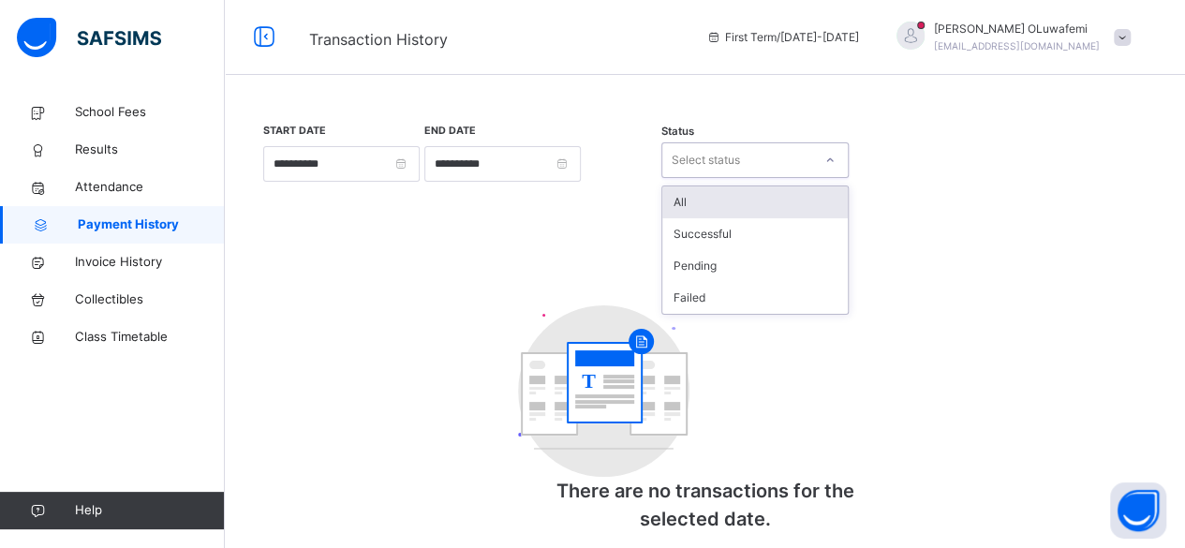
click at [747, 214] on div "All" at bounding box center [754, 202] width 185 height 32
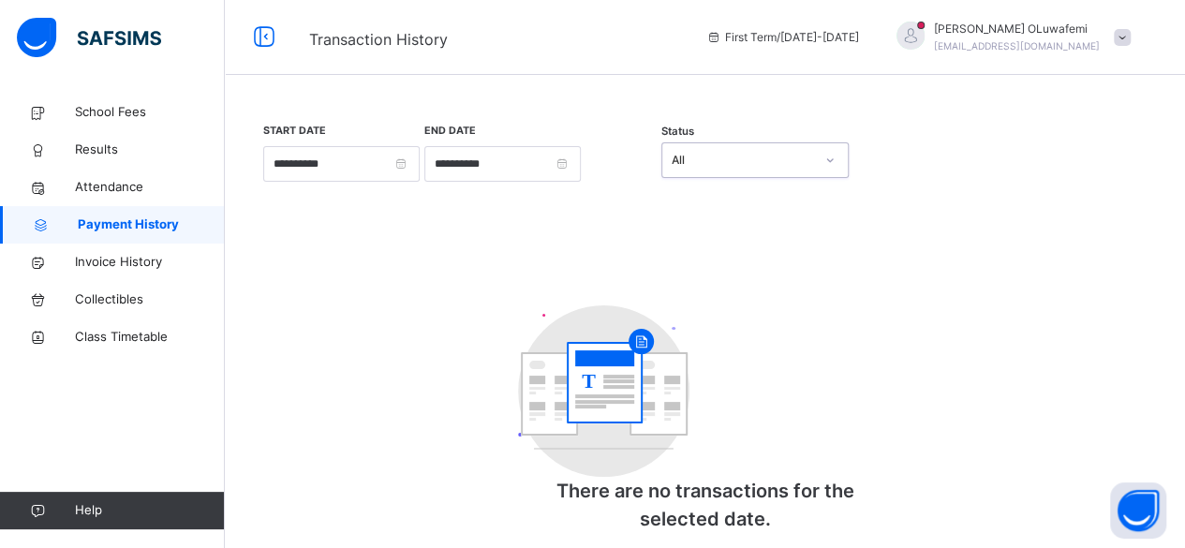
scroll to position [33, 0]
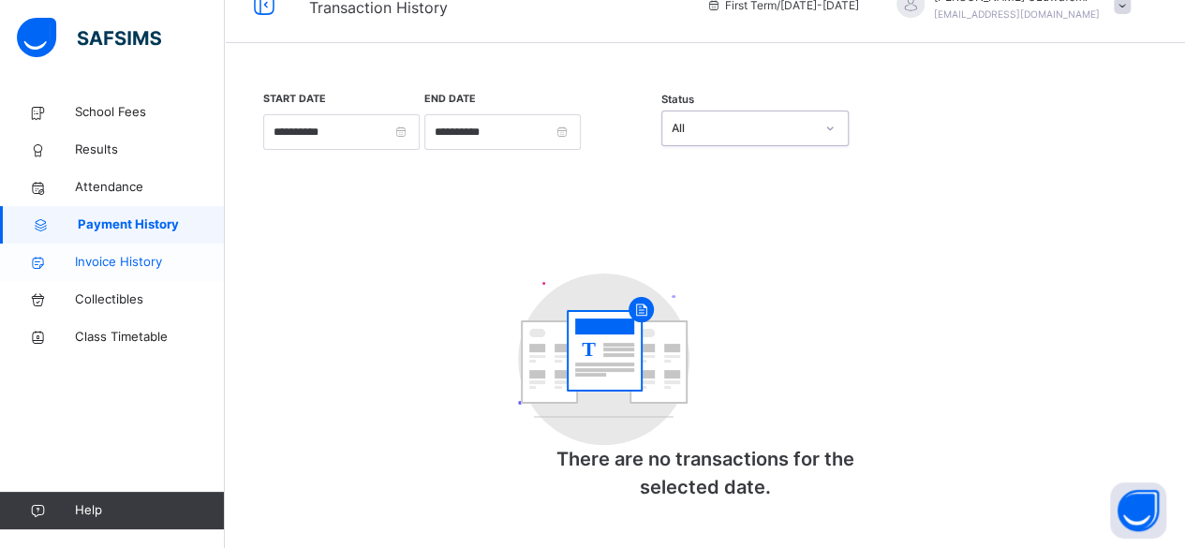
click at [143, 259] on span "Invoice History" at bounding box center [150, 262] width 150 height 19
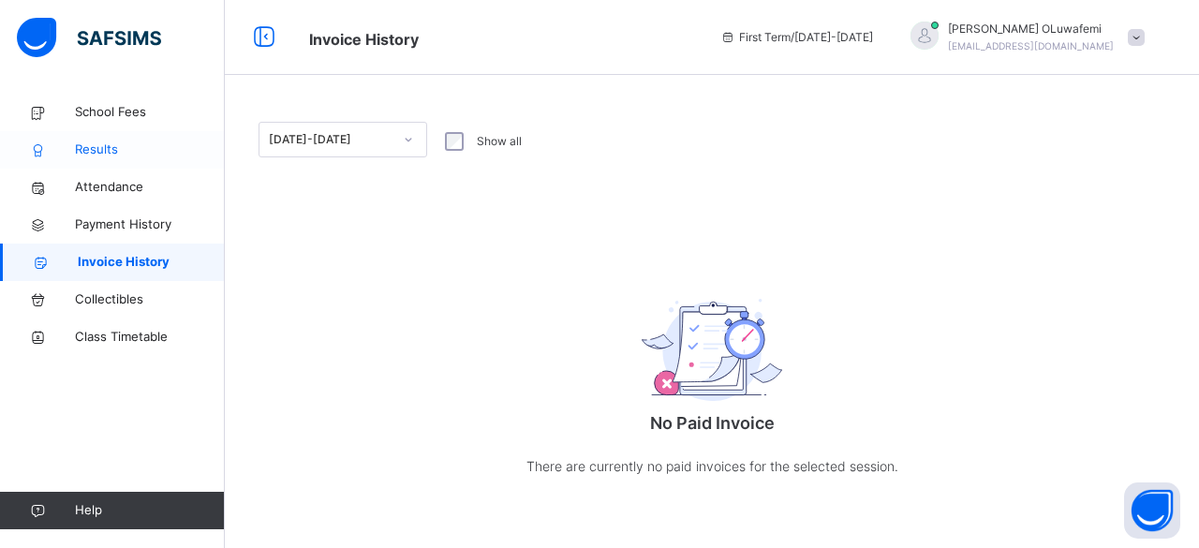
click at [101, 147] on span "Results" at bounding box center [150, 150] width 150 height 19
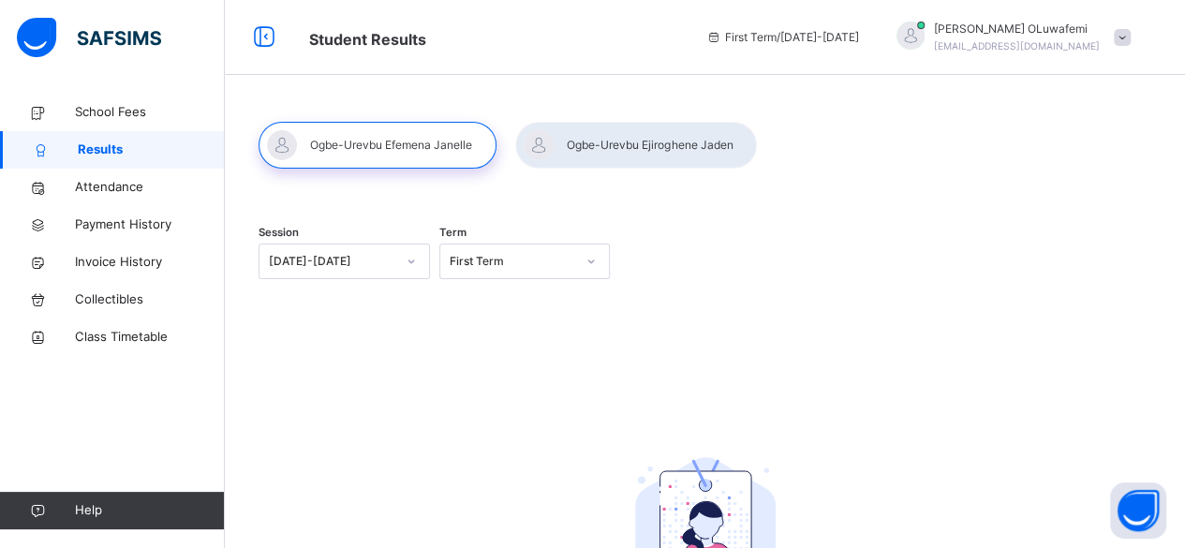
click at [345, 275] on div "[DATE]-[DATE]" at bounding box center [344, 262] width 171 height 36
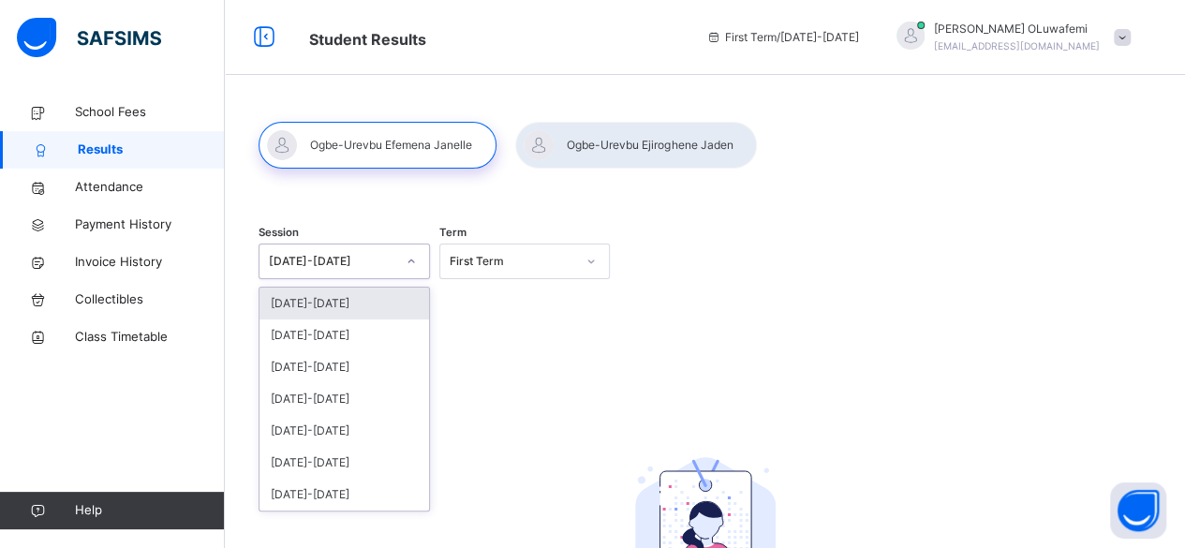
click at [345, 275] on div "[DATE]-[DATE]" at bounding box center [344, 262] width 171 height 36
click at [352, 345] on div "[DATE]-[DATE]" at bounding box center [344, 335] width 170 height 32
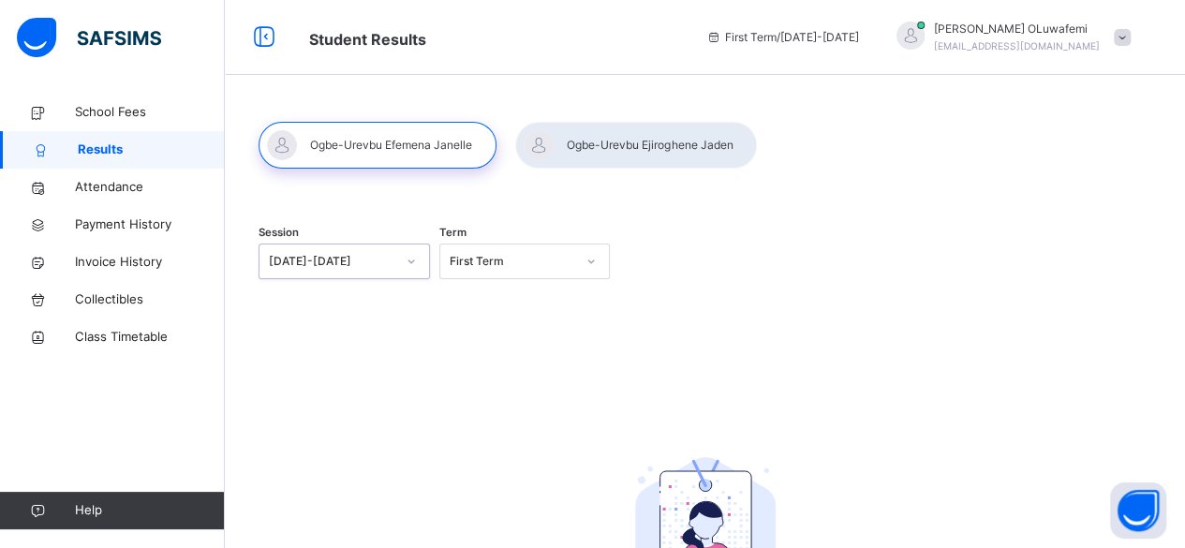
click at [470, 274] on div "First Term" at bounding box center [507, 261] width 134 height 29
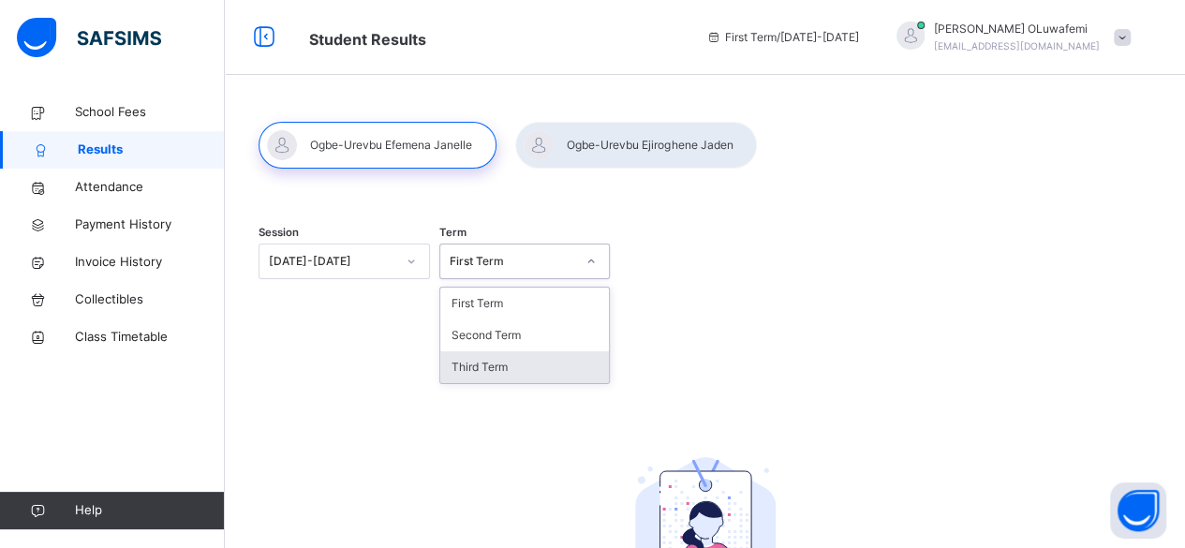
click at [506, 366] on div "Third Term" at bounding box center [525, 367] width 170 height 32
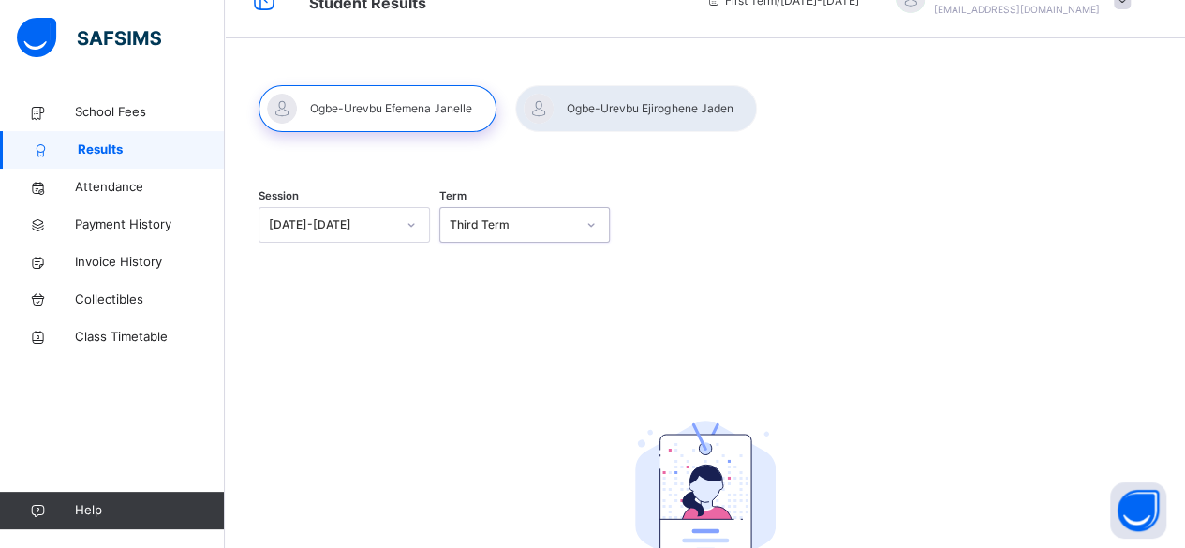
scroll to position [36, 0]
click at [577, 113] on div at bounding box center [636, 109] width 242 height 47
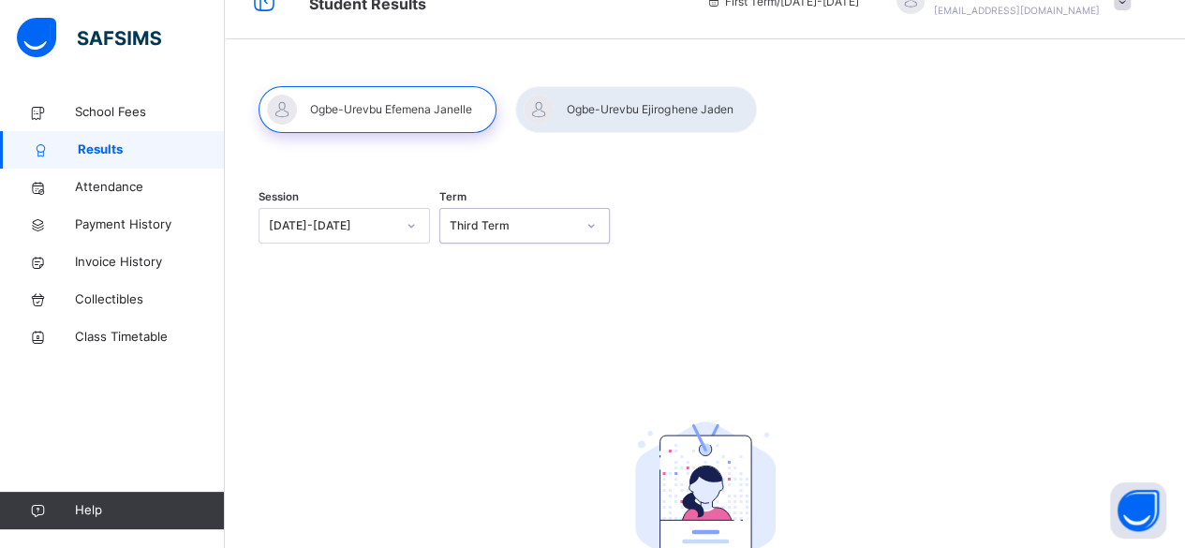
click at [577, 113] on div at bounding box center [636, 109] width 242 height 47
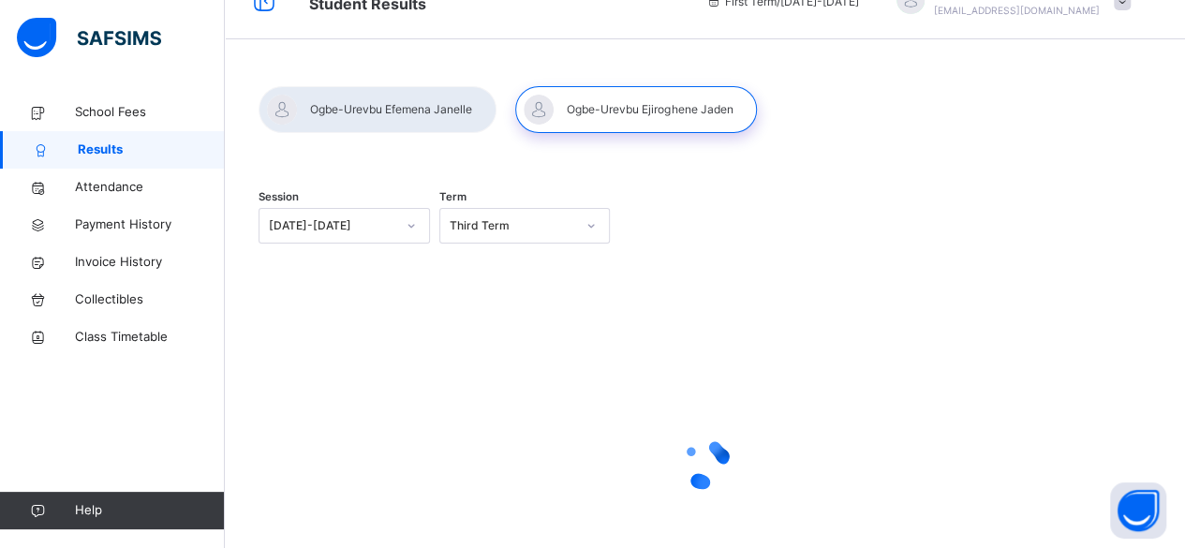
click at [401, 226] on div at bounding box center [411, 226] width 32 height 30
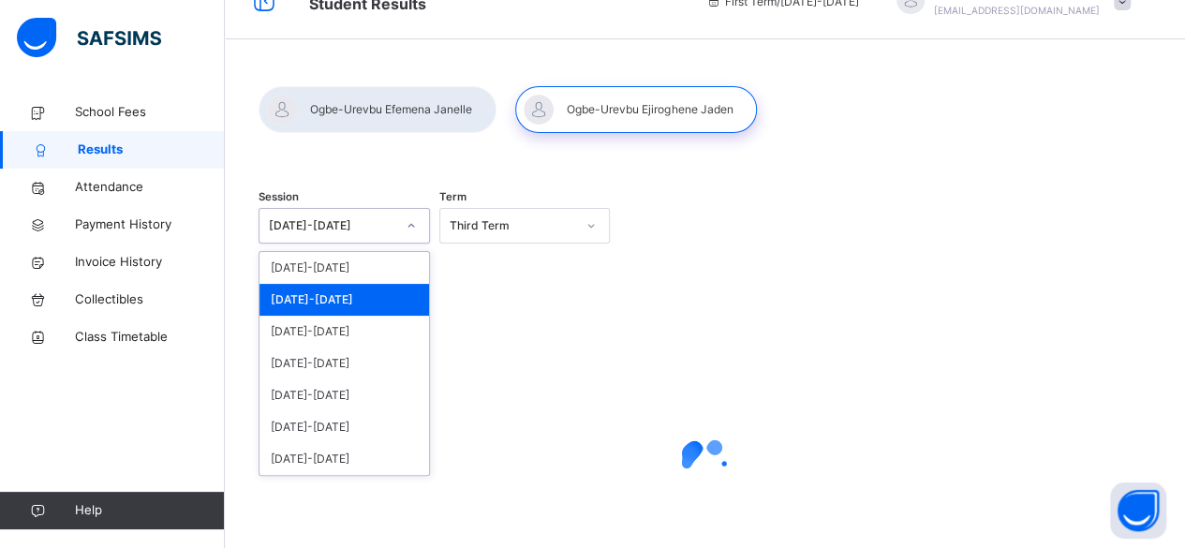
click at [363, 304] on div "[DATE]-[DATE]" at bounding box center [344, 300] width 170 height 32
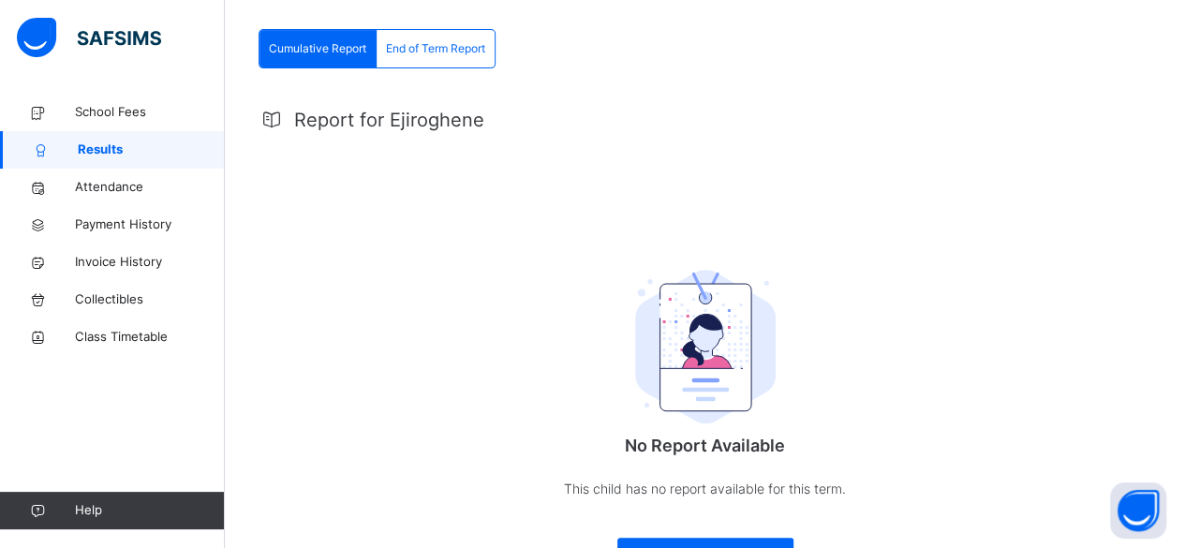
scroll to position [318, 0]
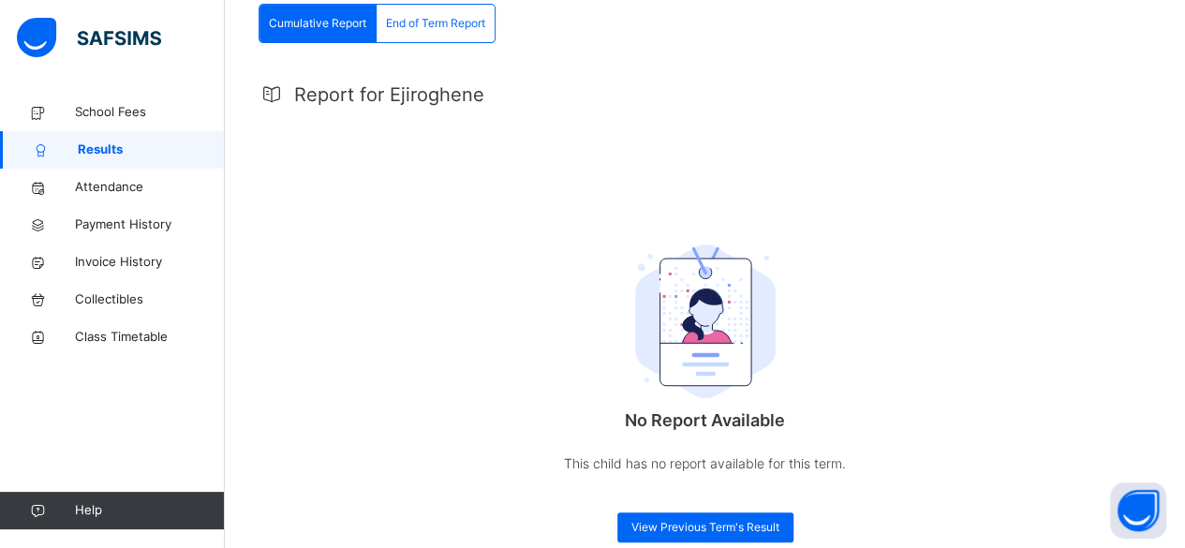
click at [442, 22] on span "End of Term Report" at bounding box center [435, 23] width 99 height 17
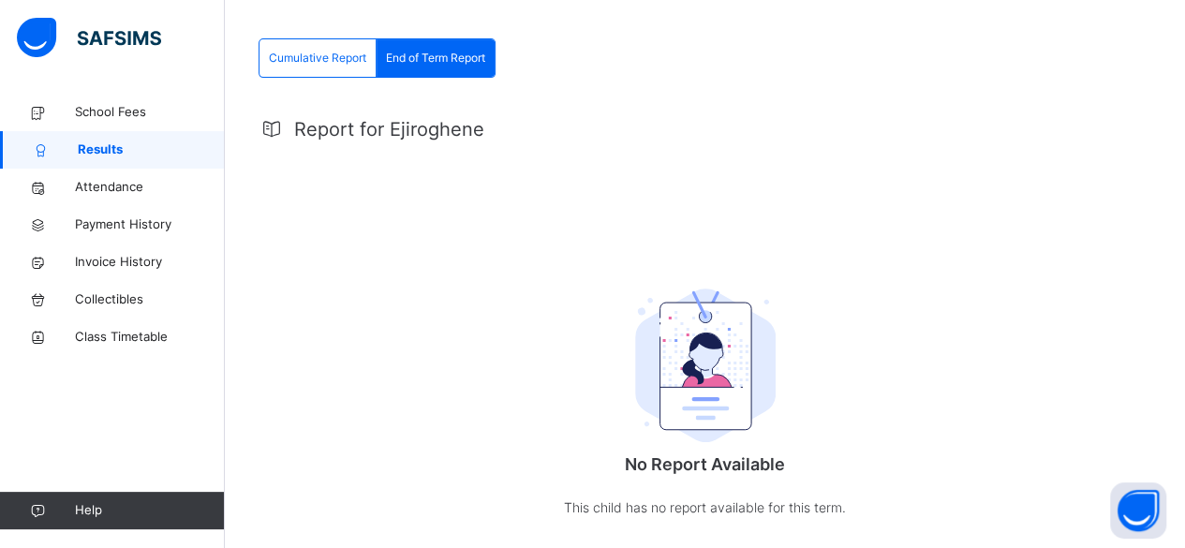
scroll to position [275, 0]
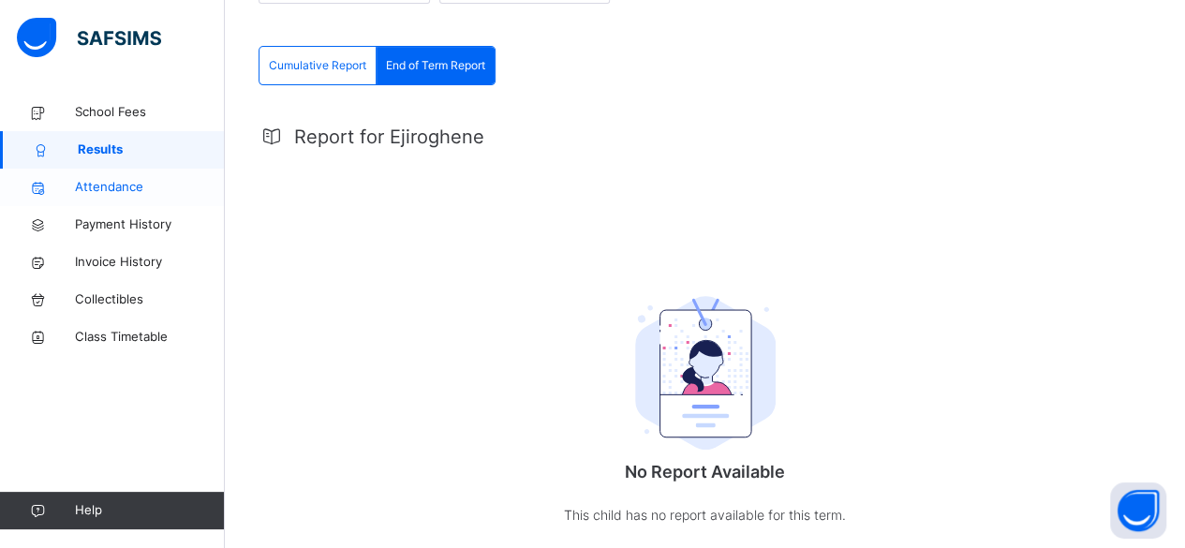
click at [141, 186] on span "Attendance" at bounding box center [150, 187] width 150 height 19
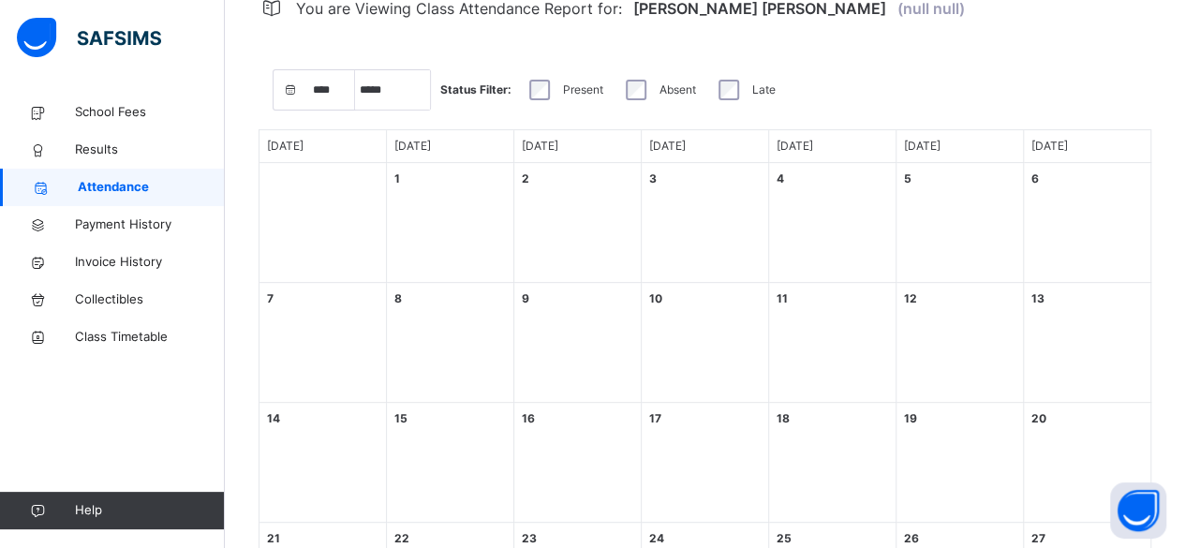
select select "****"
select select "*"
click at [129, 111] on span "School Fees" at bounding box center [150, 112] width 150 height 19
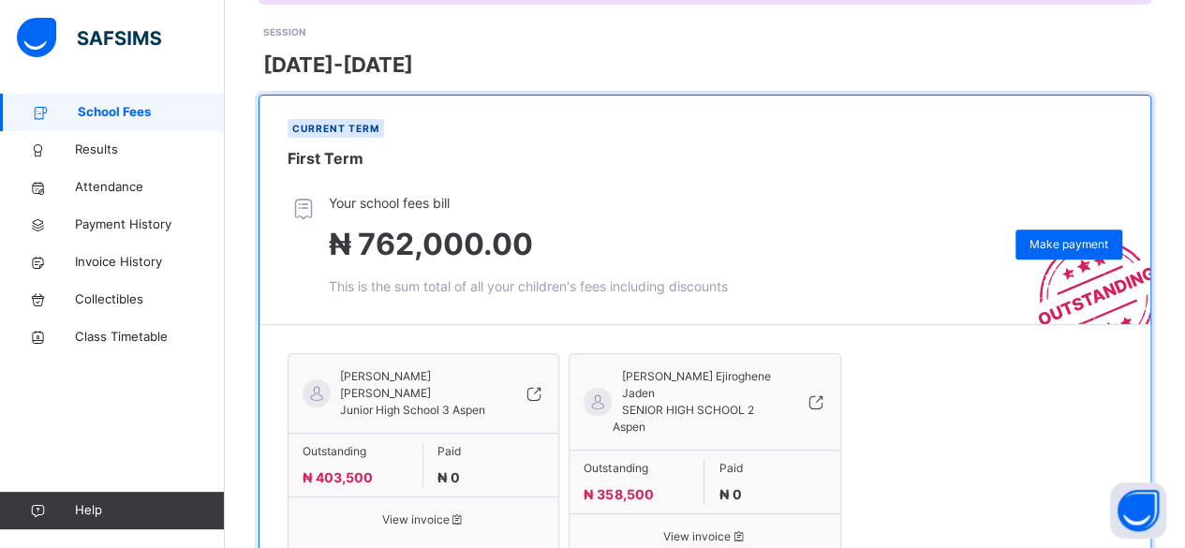
scroll to position [350, 0]
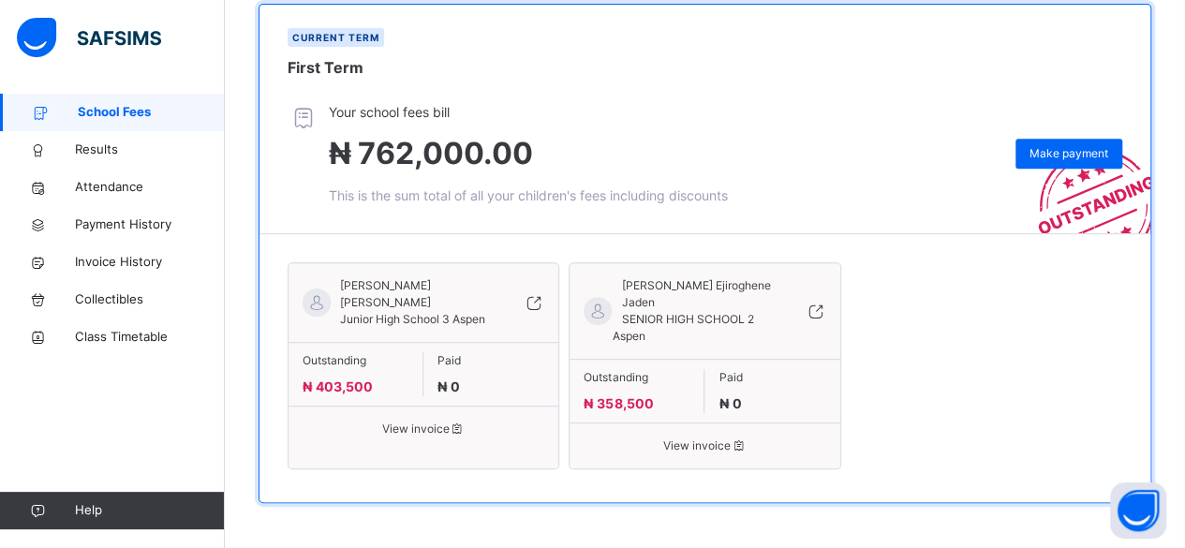
click at [453, 427] on icon at bounding box center [458, 429] width 16 height 14
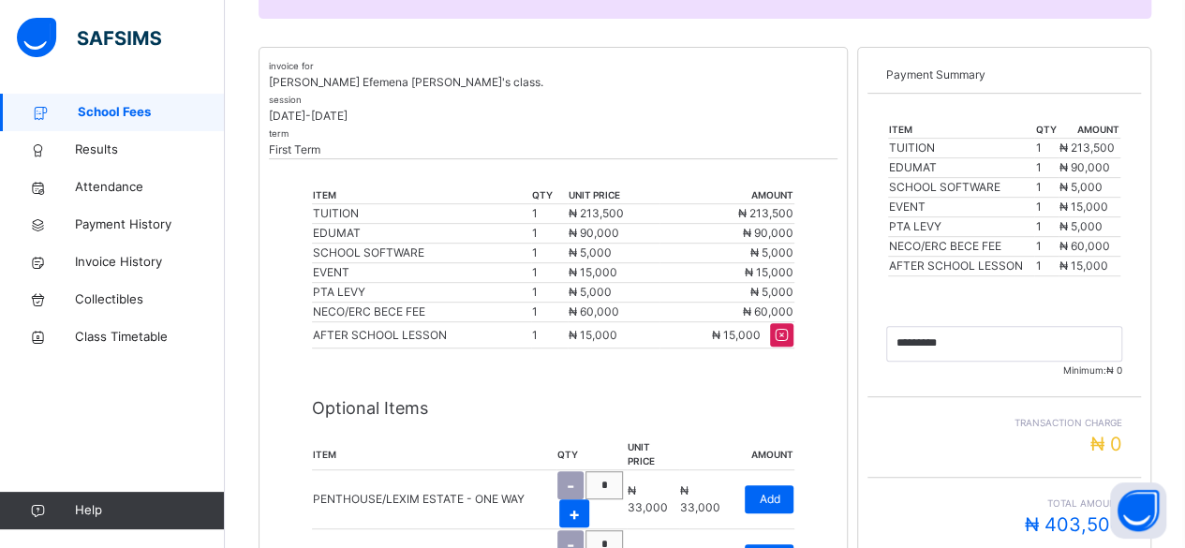
scroll to position [343, 0]
